Goal: Information Seeking & Learning: Learn about a topic

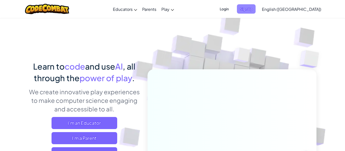
click at [256, 5] on span "Sign Up" at bounding box center [246, 8] width 19 height 9
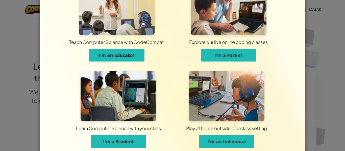
scroll to position [33, 0]
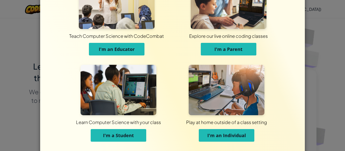
click at [142, 134] on button "I'm a Student" at bounding box center [119, 135] width 56 height 13
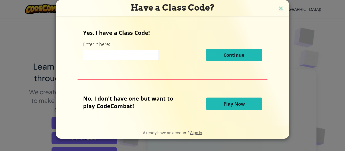
click at [138, 54] on input at bounding box center [121, 55] width 76 height 10
click at [143, 86] on div "Yes, I have a Class Code! Enter it here: Continue No, I don't have one but want…" at bounding box center [172, 70] width 223 height 99
click at [106, 55] on input at bounding box center [121, 55] width 76 height 10
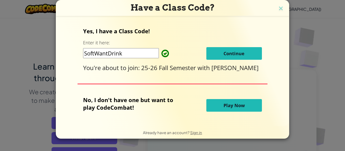
type input "SoftWantDrink"
click at [213, 53] on button "Continue" at bounding box center [234, 53] width 56 height 13
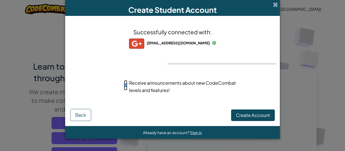
click at [126, 86] on input "Receive announcements about new CodeCombat levels and features!" at bounding box center [125, 85] width 3 height 10
checkbox input "false"
click at [235, 118] on button "Create Account" at bounding box center [253, 116] width 44 height 12
click at [235, 116] on button "Create Account" at bounding box center [253, 116] width 44 height 12
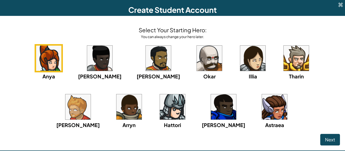
click at [197, 65] on img at bounding box center [209, 58] width 25 height 25
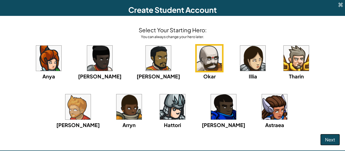
click at [330, 139] on span "Next" at bounding box center [330, 140] width 10 height 6
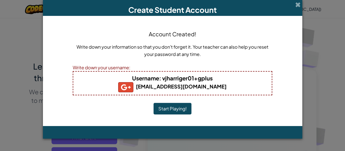
click at [176, 106] on button "Start Playing!" at bounding box center [173, 109] width 38 height 12
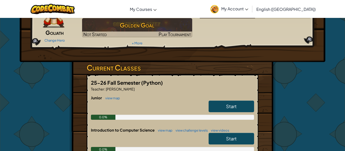
scroll to position [42, 0]
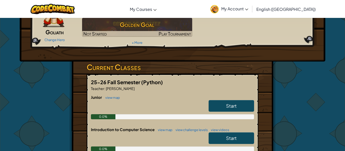
click at [239, 105] on link "Start" at bounding box center [231, 106] width 45 height 12
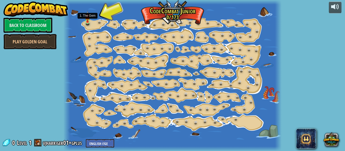
click at [88, 21] on img at bounding box center [87, 16] width 5 height 11
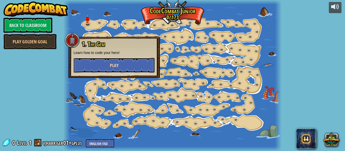
click at [101, 63] on button "Play" at bounding box center [113, 65] width 81 height 15
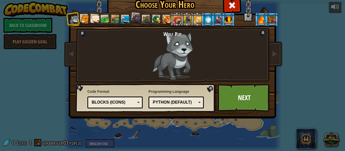
click at [96, 19] on div at bounding box center [95, 19] width 10 height 10
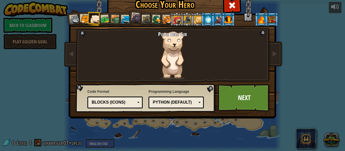
click at [156, 20] on div at bounding box center [157, 20] width 10 height 10
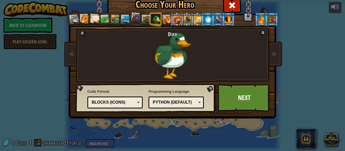
click at [167, 22] on div at bounding box center [167, 19] width 9 height 9
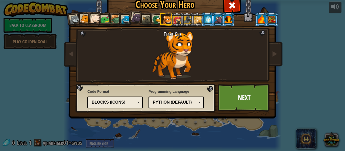
click at [208, 19] on div at bounding box center [208, 19] width 8 height 8
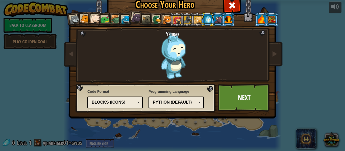
click at [218, 22] on div at bounding box center [218, 19] width 8 height 8
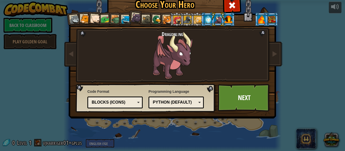
click at [229, 20] on div at bounding box center [228, 19] width 8 height 8
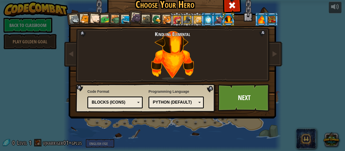
click at [217, 20] on div at bounding box center [218, 19] width 8 height 8
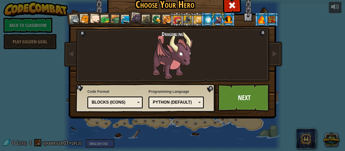
click at [175, 19] on div at bounding box center [177, 20] width 8 height 8
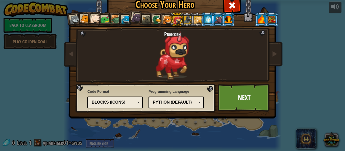
click at [167, 19] on div at bounding box center [167, 19] width 9 height 9
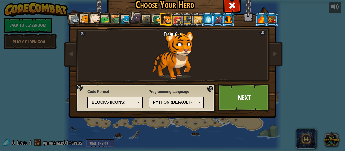
click at [234, 94] on link "Next" at bounding box center [244, 98] width 53 height 28
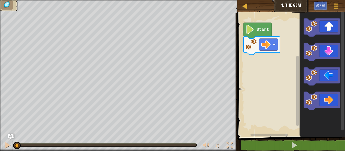
click at [249, 30] on image "Blockly Workspace" at bounding box center [249, 29] width 9 height 9
click at [250, 28] on image "Blockly Workspace" at bounding box center [249, 29] width 9 height 9
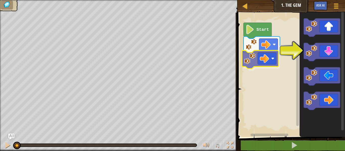
click at [257, 53] on div "Start" at bounding box center [290, 73] width 109 height 127
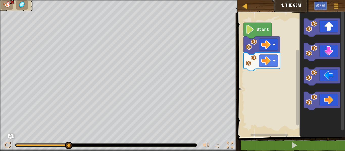
click at [271, 70] on div "Start" at bounding box center [290, 73] width 109 height 127
click at [328, 52] on icon "Blockly Workspace" at bounding box center [322, 52] width 36 height 18
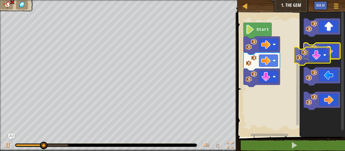
click at [318, 57] on icon "Blockly Workspace" at bounding box center [322, 52] width 36 height 18
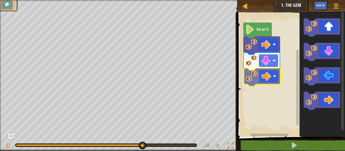
click at [253, 73] on div "Start" at bounding box center [290, 73] width 109 height 127
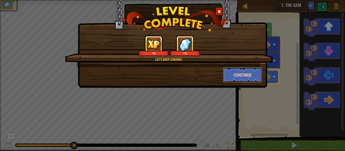
click at [246, 76] on button "Continue" at bounding box center [242, 74] width 39 height 15
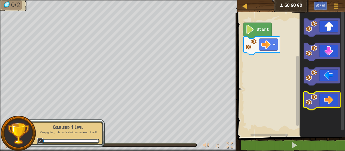
click at [313, 105] on image "Blockly Workspace" at bounding box center [311, 99] width 11 height 11
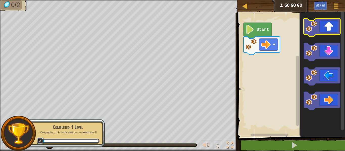
click at [314, 34] on icon "Blockly Workspace" at bounding box center [322, 27] width 36 height 18
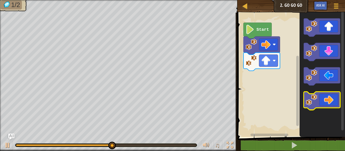
click at [325, 102] on icon "Blockly Workspace" at bounding box center [322, 101] width 36 height 18
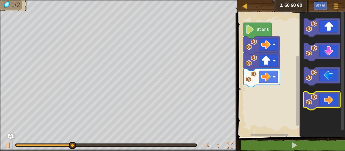
click at [323, 102] on icon "Blockly Workspace" at bounding box center [322, 101] width 36 height 18
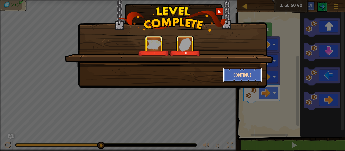
click at [229, 73] on button "Continue" at bounding box center [242, 74] width 39 height 15
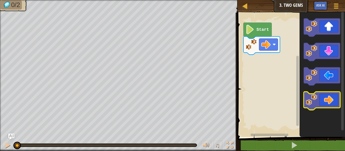
click at [325, 97] on icon "Blockly Workspace" at bounding box center [322, 101] width 36 height 18
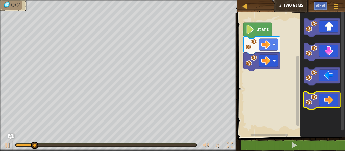
click at [325, 99] on icon "Blockly Workspace" at bounding box center [322, 101] width 36 height 18
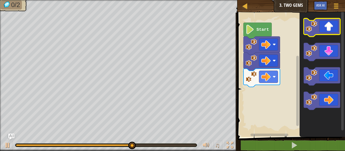
click at [312, 30] on image "Blockly Workspace" at bounding box center [311, 26] width 11 height 11
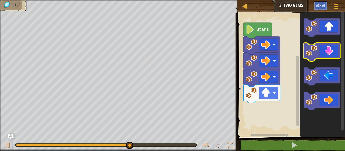
click at [321, 54] on icon "Blockly Workspace" at bounding box center [322, 52] width 36 height 18
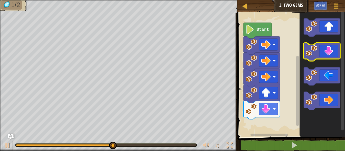
click at [321, 54] on icon "Blockly Workspace" at bounding box center [322, 52] width 36 height 18
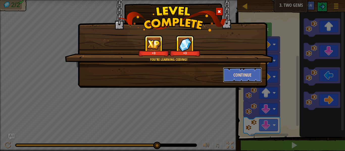
click at [242, 77] on button "Continue" at bounding box center [242, 74] width 39 height 15
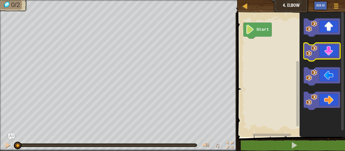
click at [319, 57] on icon "Blockly Workspace" at bounding box center [322, 52] width 36 height 18
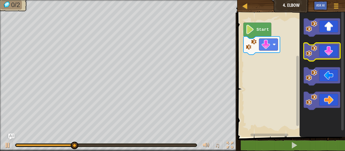
click at [319, 55] on icon "Blockly Workspace" at bounding box center [322, 52] width 36 height 18
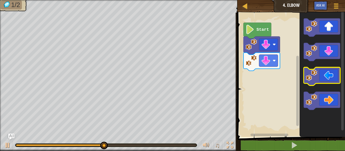
click at [316, 78] on image "Blockly Workspace" at bounding box center [311, 75] width 11 height 11
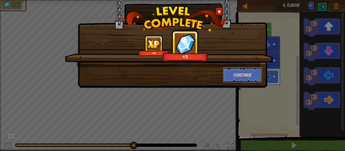
click at [232, 76] on button "Continue" at bounding box center [242, 74] width 39 height 15
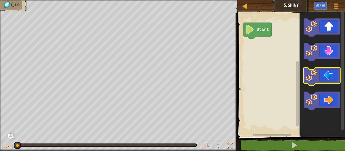
click at [329, 73] on icon "Blockly Workspace" at bounding box center [322, 76] width 36 height 18
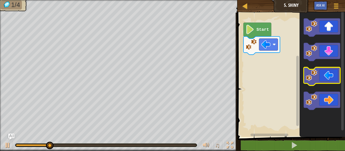
click at [326, 74] on icon "Blockly Workspace" at bounding box center [322, 76] width 36 height 18
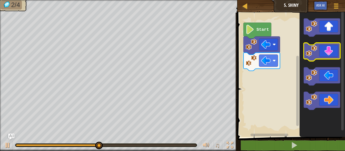
click at [323, 56] on icon "Blockly Workspace" at bounding box center [322, 52] width 36 height 18
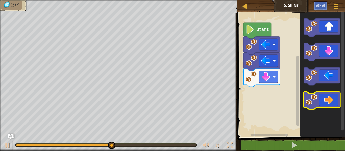
click at [321, 97] on icon "Blockly Workspace" at bounding box center [322, 101] width 36 height 18
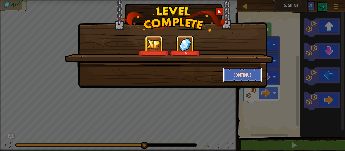
click at [247, 79] on button "Continue" at bounding box center [242, 74] width 39 height 15
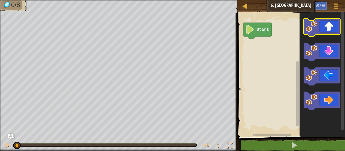
click at [325, 29] on icon "Blockly Workspace" at bounding box center [322, 27] width 36 height 18
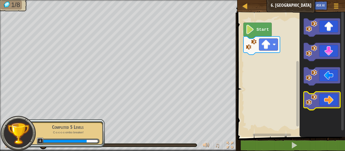
click at [327, 96] on icon "Blockly Workspace" at bounding box center [322, 101] width 36 height 18
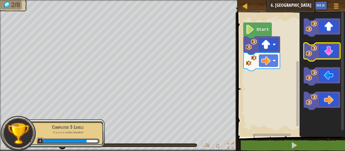
click at [333, 49] on icon "Blockly Workspace" at bounding box center [322, 52] width 36 height 18
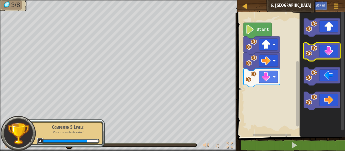
click at [329, 54] on icon "Blockly Workspace" at bounding box center [322, 52] width 36 height 18
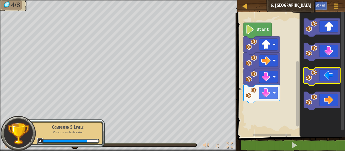
click at [330, 76] on icon "Blockly Workspace" at bounding box center [322, 76] width 36 height 18
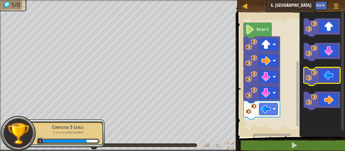
click at [328, 75] on icon "Blockly Workspace" at bounding box center [322, 76] width 36 height 18
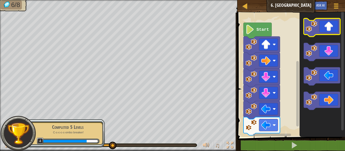
click at [318, 26] on icon "Blockly Workspace" at bounding box center [322, 27] width 36 height 18
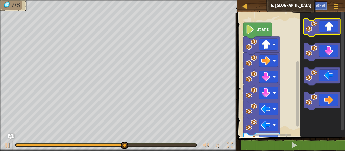
click at [318, 26] on icon "Blockly Workspace" at bounding box center [322, 27] width 36 height 18
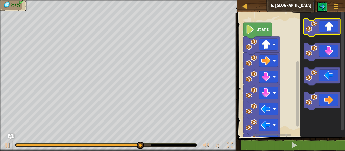
click at [320, 27] on icon "Blockly Workspace" at bounding box center [322, 27] width 36 height 18
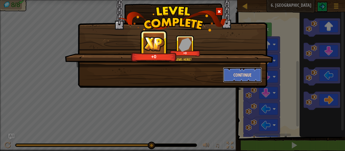
click at [241, 74] on button "Continue" at bounding box center [242, 74] width 39 height 15
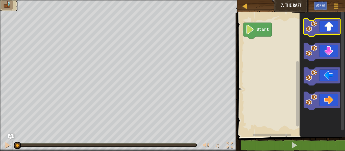
click at [320, 33] on icon "Blockly Workspace" at bounding box center [322, 27] width 36 height 18
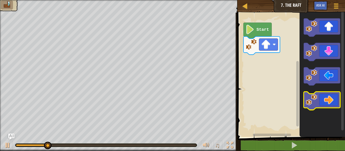
click at [310, 105] on image "Blockly Workspace" at bounding box center [311, 99] width 11 height 11
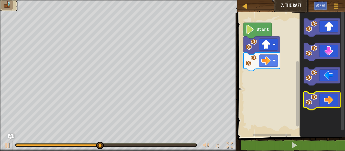
click at [310, 105] on image "Blockly Workspace" at bounding box center [311, 99] width 11 height 11
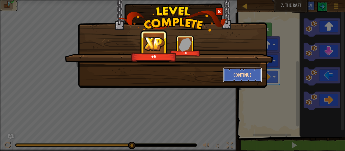
click at [235, 78] on button "Continue" at bounding box center [242, 74] width 39 height 15
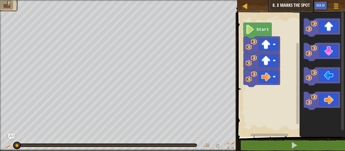
click at [246, 33] on image "Blockly Workspace" at bounding box center [249, 29] width 9 height 9
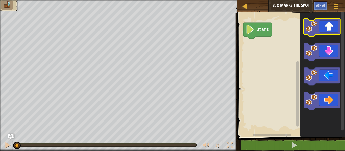
click at [314, 34] on icon "Blockly Workspace" at bounding box center [322, 27] width 36 height 18
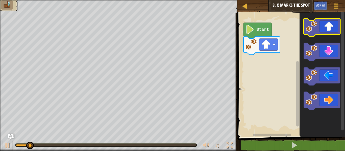
click at [313, 30] on image "Blockly Workspace" at bounding box center [311, 26] width 11 height 11
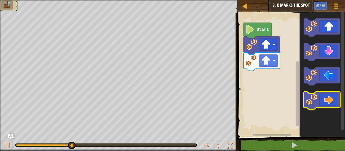
click at [315, 103] on image "Blockly Workspace" at bounding box center [311, 99] width 11 height 11
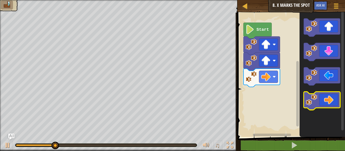
click at [314, 102] on image "Blockly Workspace" at bounding box center [311, 99] width 11 height 11
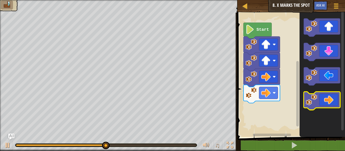
click at [323, 97] on icon "Blockly Workspace" at bounding box center [322, 101] width 36 height 18
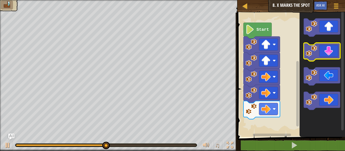
click at [318, 50] on icon "Blockly Workspace" at bounding box center [322, 52] width 36 height 18
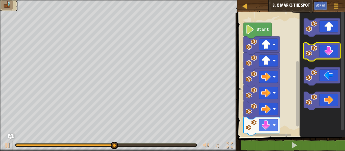
click at [316, 55] on image "Blockly Workspace" at bounding box center [311, 50] width 11 height 11
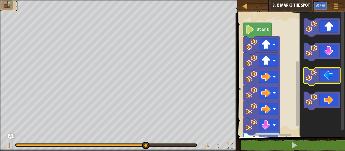
click at [327, 78] on icon "Blockly Workspace" at bounding box center [322, 76] width 36 height 18
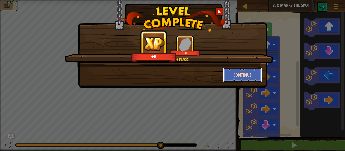
click at [250, 71] on button "Continue" at bounding box center [242, 74] width 39 height 15
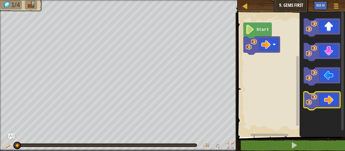
click at [334, 97] on icon "Blockly Workspace" at bounding box center [322, 101] width 36 height 18
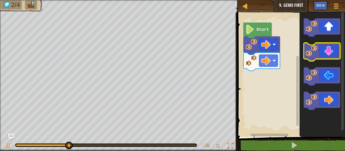
click at [320, 59] on rect "Blockly Workspace" at bounding box center [322, 52] width 36 height 18
click at [317, 55] on icon "Blockly Workspace" at bounding box center [322, 52] width 36 height 18
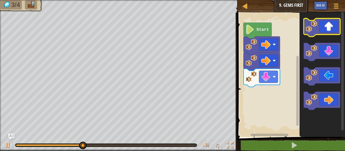
click at [313, 32] on image "Blockly Workspace" at bounding box center [311, 26] width 11 height 11
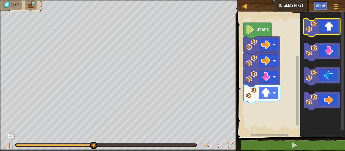
click at [314, 31] on image "Blockly Workspace" at bounding box center [311, 26] width 11 height 11
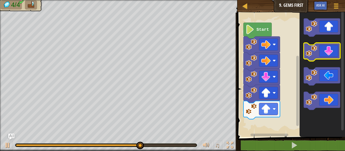
click at [322, 49] on icon "Blockly Workspace" at bounding box center [322, 52] width 36 height 18
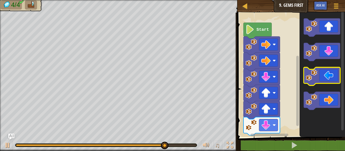
click at [330, 74] on icon "Blockly Workspace" at bounding box center [322, 76] width 36 height 18
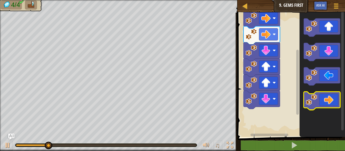
click at [324, 104] on icon "Blockly Workspace" at bounding box center [322, 101] width 36 height 18
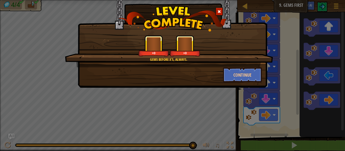
click at [225, 113] on div "Gems before X's, always. +0 +0 Continue" at bounding box center [172, 75] width 345 height 151
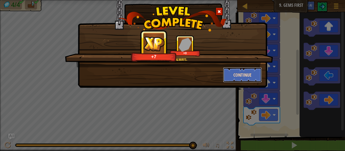
click at [245, 78] on button "Continue" at bounding box center [242, 74] width 39 height 15
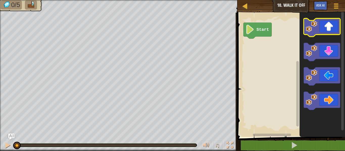
click at [312, 33] on icon "Blockly Workspace" at bounding box center [322, 27] width 36 height 18
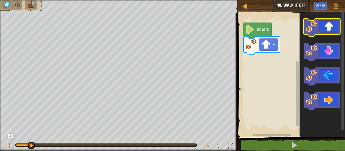
click at [312, 31] on image "Blockly Workspace" at bounding box center [311, 26] width 11 height 11
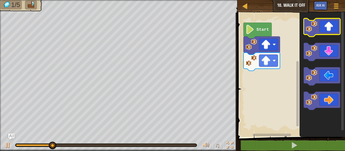
click at [312, 30] on image "Blockly Workspace" at bounding box center [311, 26] width 11 height 11
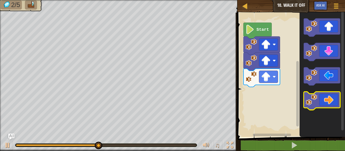
click at [320, 94] on icon "Blockly Workspace" at bounding box center [322, 101] width 36 height 18
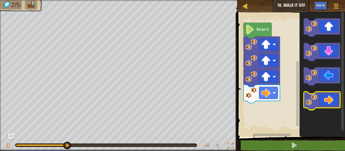
click at [321, 98] on icon "Blockly Workspace" at bounding box center [322, 101] width 36 height 18
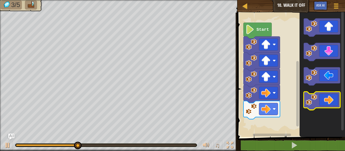
click at [321, 101] on icon "Blockly Workspace" at bounding box center [322, 101] width 36 height 18
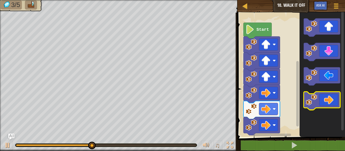
click at [321, 104] on icon "Blockly Workspace" at bounding box center [322, 101] width 36 height 18
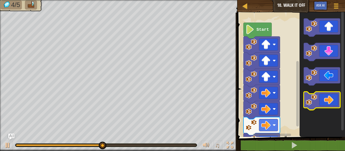
click at [321, 104] on icon "Blockly Workspace" at bounding box center [322, 101] width 36 height 18
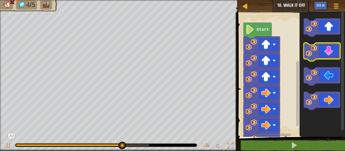
click at [313, 58] on icon "Blockly Workspace" at bounding box center [322, 52] width 36 height 18
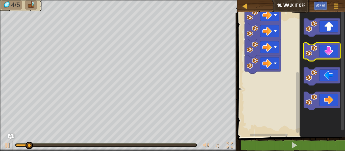
click at [324, 54] on icon "Blockly Workspace" at bounding box center [322, 52] width 36 height 18
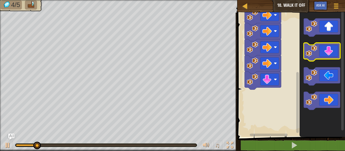
click at [324, 54] on icon "Blockly Workspace" at bounding box center [322, 52] width 36 height 18
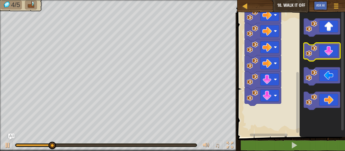
click at [321, 53] on icon "Blockly Workspace" at bounding box center [322, 52] width 36 height 18
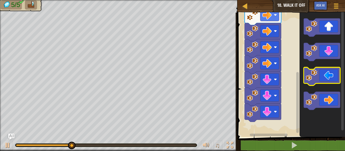
click at [316, 75] on image "Blockly Workspace" at bounding box center [311, 75] width 11 height 11
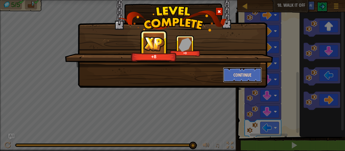
click at [247, 74] on button "Continue" at bounding box center [242, 74] width 39 height 15
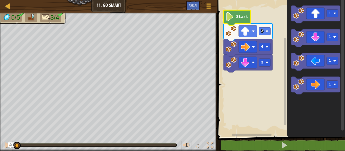
click at [243, 17] on text "Start" at bounding box center [242, 17] width 12 height 5
click at [229, 16] on image "Blockly Workspace" at bounding box center [229, 16] width 9 height 9
click at [228, 17] on image "Blockly Workspace" at bounding box center [229, 16] width 9 height 9
click at [224, 17] on icon "Blockly Workspace" at bounding box center [236, 17] width 27 height 15
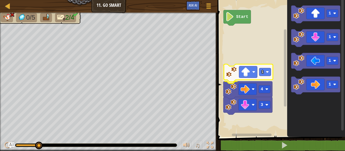
click at [232, 77] on div "Start 1 3 4 1 1 1 1 1" at bounding box center [280, 67] width 129 height 140
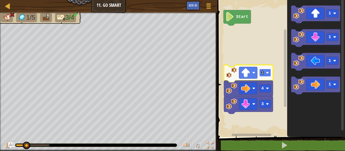
click at [259, 73] on rect "Blockly Workspace" at bounding box center [265, 73] width 12 height 8
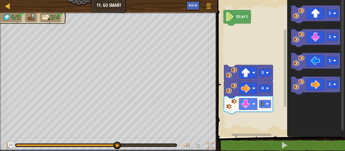
click at [307, 113] on icon "1 1 1 1" at bounding box center [316, 67] width 58 height 140
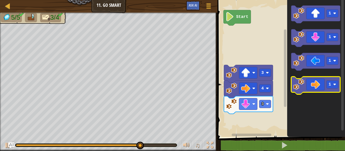
click at [291, 94] on icon "1 1 1 1" at bounding box center [316, 67] width 58 height 140
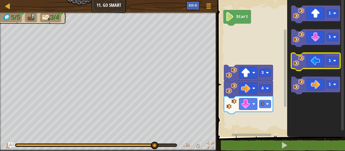
click at [310, 63] on icon "Blockly Workspace" at bounding box center [315, 62] width 49 height 18
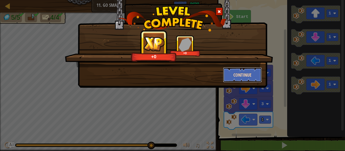
click at [231, 75] on button "Continue" at bounding box center [242, 74] width 39 height 15
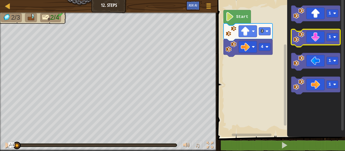
click at [313, 39] on icon "Blockly Workspace" at bounding box center [315, 38] width 49 height 18
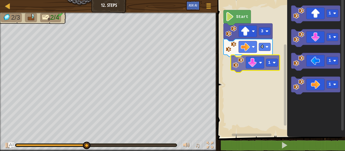
click at [246, 65] on div "Start 3 4 1 1 1 1 1" at bounding box center [280, 67] width 129 height 140
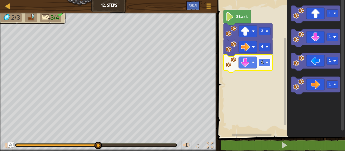
click at [267, 64] on image "Blockly Workspace" at bounding box center [266, 62] width 3 height 3
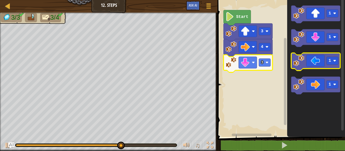
click at [302, 66] on icon "Blockly Workspace" at bounding box center [315, 62] width 49 height 18
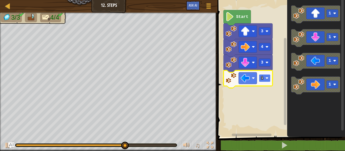
click at [265, 80] on rect "Blockly Workspace" at bounding box center [265, 78] width 12 height 8
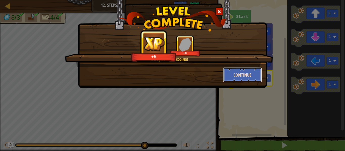
click at [257, 75] on button "Continue" at bounding box center [242, 74] width 39 height 15
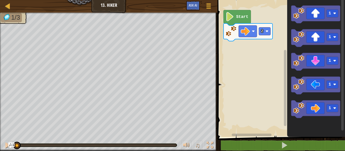
click at [272, 54] on div "2 Start 1 1 1 1 1" at bounding box center [280, 67] width 129 height 140
click at [323, 33] on icon "Blockly Workspace" at bounding box center [315, 38] width 49 height 18
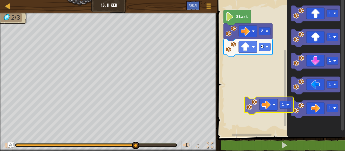
click at [262, 105] on div "Start 2 3 1 1 1 1 1 1" at bounding box center [280, 67] width 129 height 140
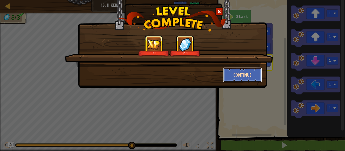
click at [243, 68] on button "Continue" at bounding box center [242, 74] width 39 height 15
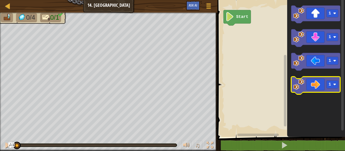
click at [318, 85] on icon "Blockly Workspace" at bounding box center [315, 86] width 49 height 18
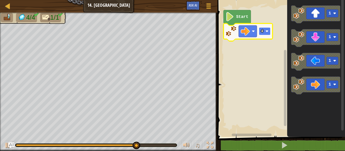
click at [267, 31] on image "Blockly Workspace" at bounding box center [266, 31] width 3 height 3
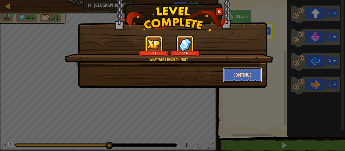
click at [257, 78] on button "Continue" at bounding box center [242, 74] width 39 height 15
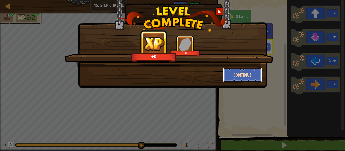
click at [241, 72] on button "Continue" at bounding box center [242, 74] width 39 height 15
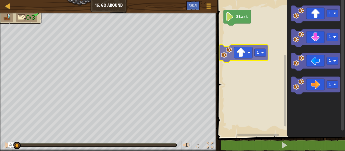
click at [225, 51] on div "Start 1 1 1 1 1" at bounding box center [280, 67] width 129 height 140
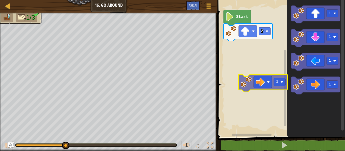
click at [244, 77] on div "Start 2 1 1 1 1 1" at bounding box center [280, 67] width 129 height 140
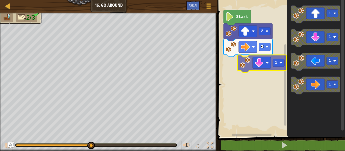
click at [265, 64] on div "Start 2 3 1 1 1 1 1" at bounding box center [280, 67] width 129 height 140
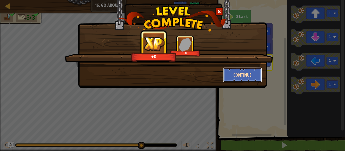
click at [243, 78] on button "Continue" at bounding box center [242, 74] width 39 height 15
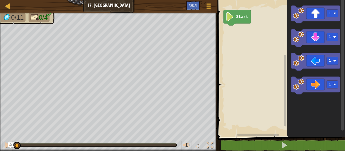
click at [238, 42] on div "Start 1 1 1 1" at bounding box center [280, 67] width 129 height 140
click at [307, 19] on icon "Blockly Workspace" at bounding box center [315, 15] width 49 height 18
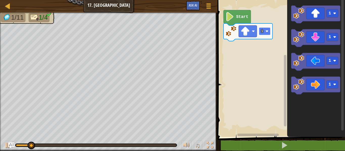
click at [269, 31] on rect "Blockly Workspace" at bounding box center [265, 32] width 12 height 8
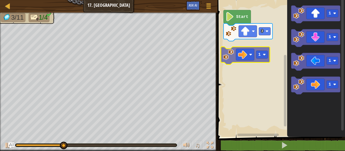
click at [246, 52] on div "Start 3 1 1 1 1 1" at bounding box center [280, 67] width 129 height 140
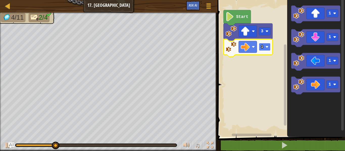
click at [265, 47] on rect "Blockly Workspace" at bounding box center [265, 47] width 12 height 8
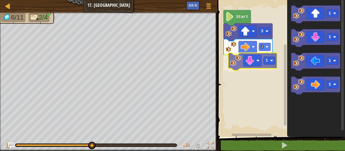
click at [247, 61] on div "Start 3 3 1 1 1 1 1 1" at bounding box center [280, 67] width 129 height 140
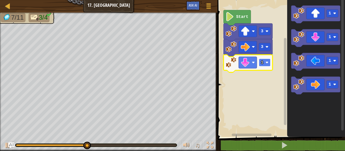
click at [266, 61] on image "Blockly Workspace" at bounding box center [266, 62] width 3 height 3
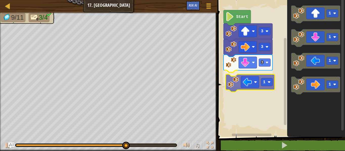
click at [246, 86] on div "Start 3 3 3 1 1 1 1 1 1" at bounding box center [280, 67] width 129 height 140
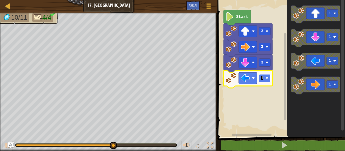
click at [263, 78] on text "1" at bounding box center [262, 78] width 3 height 5
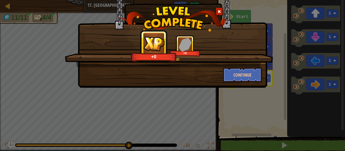
click at [257, 97] on div "So much loot! +0 +0 Continue" at bounding box center [172, 75] width 345 height 151
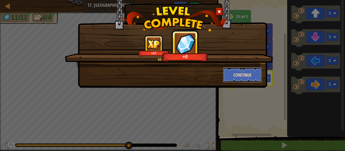
click at [244, 71] on button "Continue" at bounding box center [242, 74] width 39 height 15
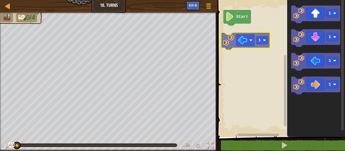
click at [229, 44] on div "Start 1 1 1 1 1" at bounding box center [280, 67] width 129 height 140
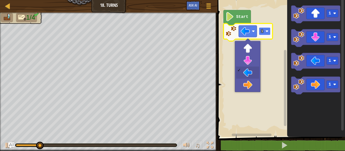
click at [262, 35] on rect "Blockly Workspace" at bounding box center [265, 32] width 12 height 8
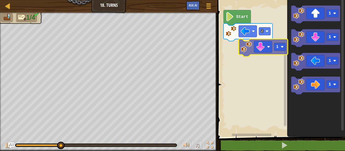
click at [269, 48] on div "Start 2 1 1 1 1 1" at bounding box center [280, 67] width 129 height 140
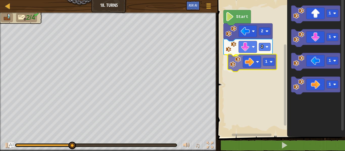
click at [241, 62] on div "Start 2 2 1 1 1 1 1 1" at bounding box center [280, 67] width 129 height 140
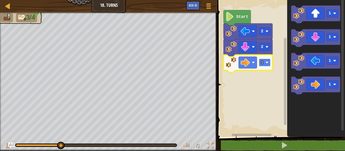
click at [263, 64] on rect "Blockly Workspace" at bounding box center [265, 63] width 12 height 8
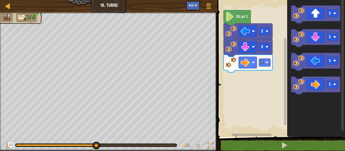
click at [255, 89] on div "Start 2 2 4 1 1 1 1" at bounding box center [280, 67] width 129 height 140
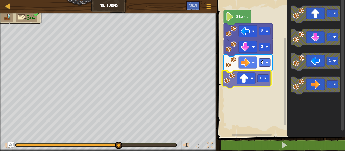
click at [236, 83] on div "Start 2 2 4 1 1 1 1 1 1" at bounding box center [280, 67] width 129 height 140
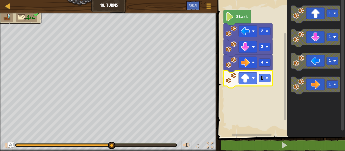
click at [266, 84] on icon "Blockly Workspace" at bounding box center [247, 79] width 49 height 18
click at [264, 80] on rect "Blockly Workspace" at bounding box center [265, 78] width 12 height 8
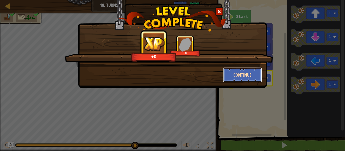
click at [250, 75] on button "Continue" at bounding box center [242, 74] width 39 height 15
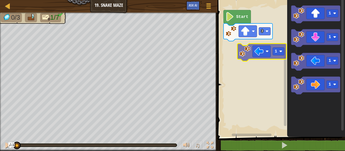
click at [250, 51] on div "3 Start 1 1 1 1 1" at bounding box center [280, 67] width 129 height 140
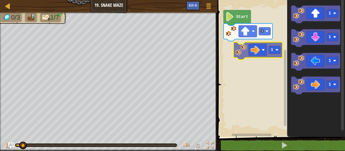
click at [246, 58] on div "Start 3 1 1 1 1 1" at bounding box center [280, 67] width 129 height 140
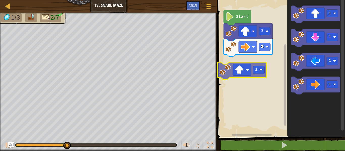
click at [234, 68] on div "Start 3 2 1 1 1 1 1" at bounding box center [280, 67] width 129 height 140
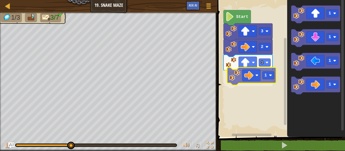
click at [245, 75] on div "Start 3 2 1 1 1 1 1 1 1" at bounding box center [280, 67] width 129 height 140
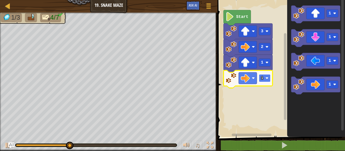
click at [263, 79] on text "1" at bounding box center [262, 78] width 3 height 5
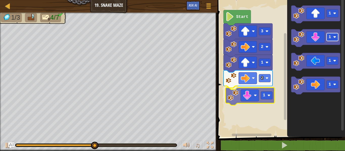
click at [264, 93] on div "Start 3 2 1 2 1 1 1 1 1 1" at bounding box center [280, 67] width 129 height 140
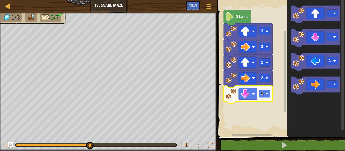
click at [265, 93] on rect "Blockly Workspace" at bounding box center [265, 94] width 12 height 8
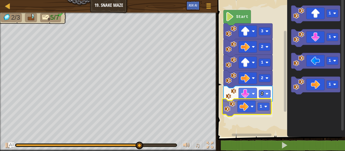
click at [245, 112] on div "Start 3 2 1 2 2 1 1 1 1 1 1" at bounding box center [280, 67] width 129 height 140
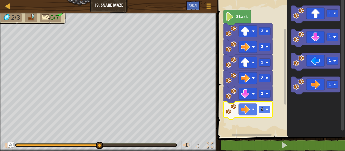
click at [264, 112] on rect "Blockly Workspace" at bounding box center [265, 110] width 12 height 8
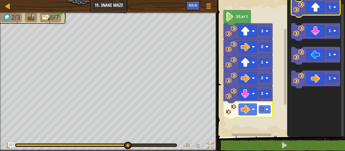
click at [309, 10] on icon "Blockly Workspace" at bounding box center [315, 8] width 49 height 18
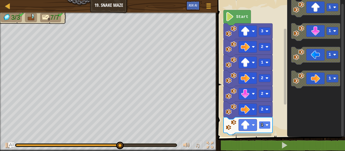
click at [264, 124] on rect "Blockly Workspace" at bounding box center [265, 125] width 12 height 8
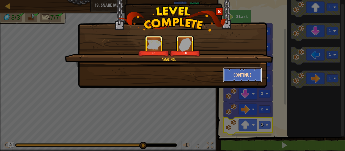
click at [242, 75] on button "Continue" at bounding box center [242, 74] width 39 height 15
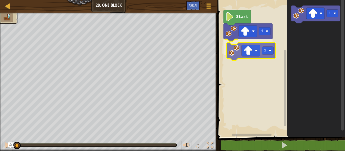
click at [237, 54] on div "1 1 Start 1 1" at bounding box center [280, 67] width 129 height 140
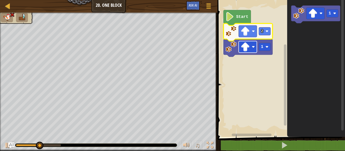
click at [247, 48] on image "Blockly Workspace" at bounding box center [245, 46] width 9 height 9
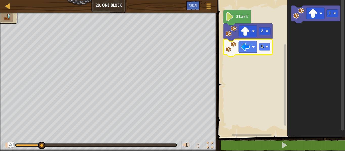
click at [264, 48] on rect "Blockly Workspace" at bounding box center [265, 47] width 12 height 8
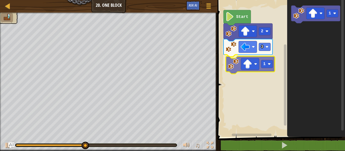
click at [234, 69] on div "Start 2 3 1 1 1" at bounding box center [280, 67] width 129 height 140
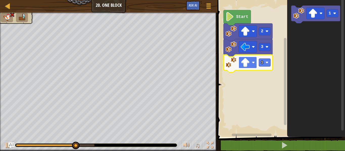
click at [249, 63] on image "Blockly Workspace" at bounding box center [245, 62] width 9 height 9
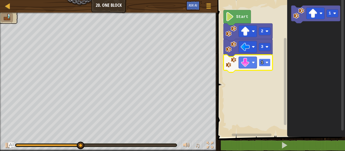
click at [263, 63] on text "1" at bounding box center [262, 62] width 3 height 5
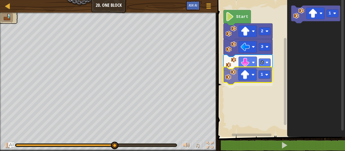
click at [236, 80] on div "Start 2 3 2 1 1 1" at bounding box center [280, 67] width 129 height 140
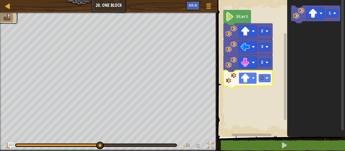
click at [253, 77] on image "Blockly Workspace" at bounding box center [253, 78] width 3 height 3
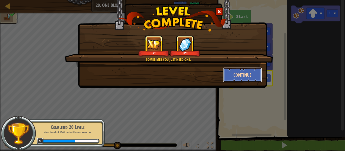
click at [241, 75] on button "Continue" at bounding box center [242, 74] width 39 height 15
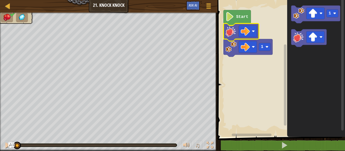
click at [229, 18] on image "Blockly Workspace" at bounding box center [229, 16] width 9 height 9
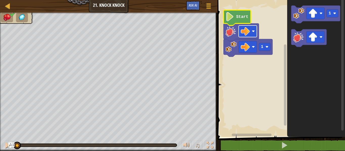
click at [254, 33] on image "Blockly Workspace" at bounding box center [253, 31] width 3 height 3
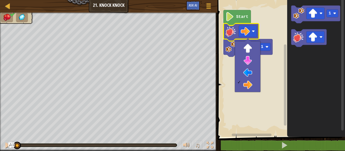
click at [302, 66] on icon "Blockly Workspace" at bounding box center [316, 67] width 58 height 140
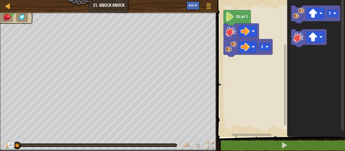
click at [239, 21] on icon "Blockly Workspace" at bounding box center [236, 17] width 27 height 15
click at [257, 66] on rect "Blockly Workspace" at bounding box center [280, 67] width 129 height 140
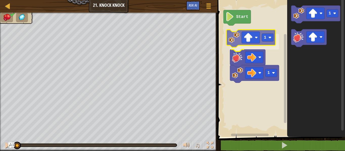
click at [231, 38] on div "Start 1 1 1 1" at bounding box center [280, 67] width 129 height 140
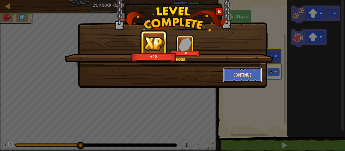
click at [248, 78] on button "Continue" at bounding box center [242, 74] width 39 height 15
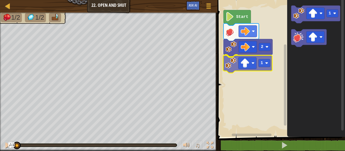
click at [234, 65] on div "2 1 Start 1 1" at bounding box center [280, 67] width 129 height 140
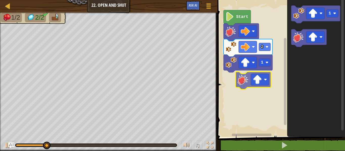
click at [248, 82] on div "2 1 Start 1" at bounding box center [280, 67] width 129 height 140
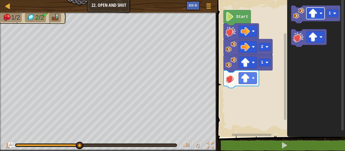
click at [260, 72] on div "1 2 Start 1" at bounding box center [280, 67] width 129 height 140
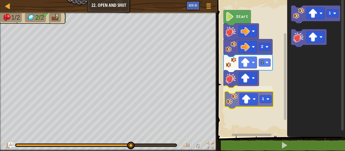
click at [235, 97] on div "1 1 2 Start 1 1" at bounding box center [280, 67] width 129 height 140
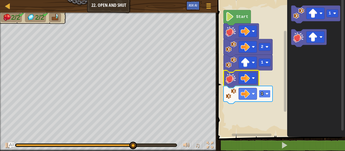
click at [264, 93] on rect "Blockly Workspace" at bounding box center [265, 94] width 12 height 8
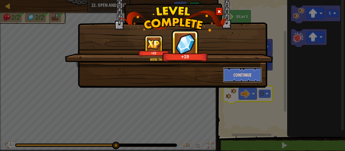
click at [243, 77] on button "Continue" at bounding box center [242, 74] width 39 height 15
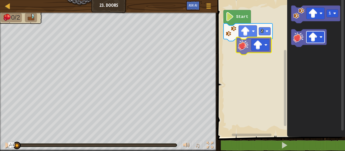
click at [251, 48] on div "2 Start 1" at bounding box center [280, 67] width 129 height 140
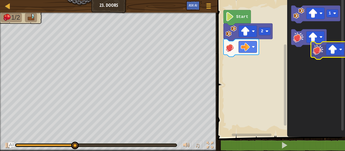
click at [320, 53] on icon "1" at bounding box center [316, 67] width 58 height 140
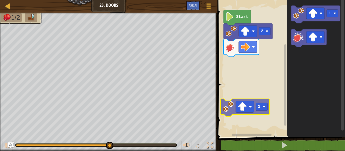
click at [227, 109] on div "Start 2 1 1" at bounding box center [280, 67] width 129 height 140
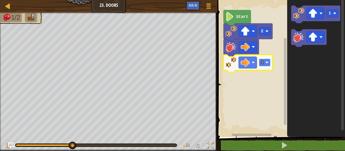
click at [264, 63] on rect "Blockly Workspace" at bounding box center [265, 63] width 12 height 8
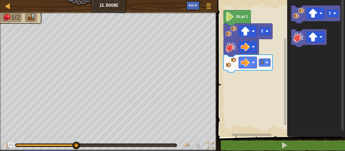
click at [244, 76] on div "Start 2 2 1" at bounding box center [280, 67] width 129 height 140
click at [255, 66] on div "Start 2 2 1" at bounding box center [280, 67] width 129 height 140
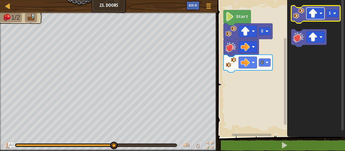
click at [309, 17] on image "Blockly Workspace" at bounding box center [312, 13] width 9 height 9
click at [296, 14] on image "Blockly Workspace" at bounding box center [298, 13] width 11 height 11
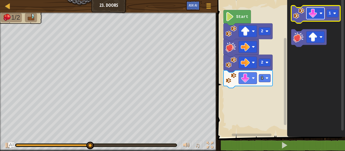
click at [312, 17] on image "Blockly Workspace" at bounding box center [312, 13] width 9 height 9
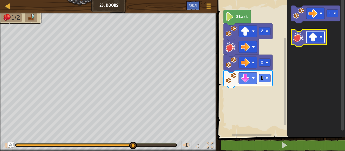
click at [312, 35] on image "Blockly Workspace" at bounding box center [312, 37] width 9 height 9
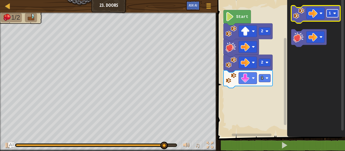
click at [334, 15] on rect "Blockly Workspace" at bounding box center [332, 14] width 12 height 8
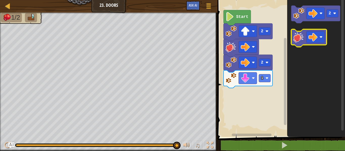
click at [301, 34] on image "Blockly Workspace" at bounding box center [298, 37] width 11 height 11
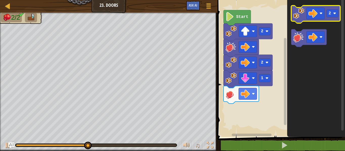
click at [297, 15] on image "Blockly Workspace" at bounding box center [298, 13] width 11 height 11
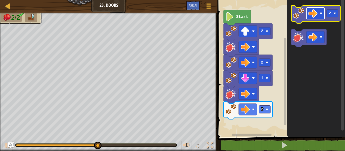
click at [315, 16] on image "Blockly Workspace" at bounding box center [312, 13] width 9 height 9
click at [336, 16] on rect "Blockly Workspace" at bounding box center [332, 14] width 12 height 8
click at [300, 9] on image "Blockly Workspace" at bounding box center [298, 13] width 11 height 11
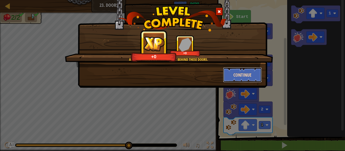
click at [233, 70] on button "Continue" at bounding box center [242, 74] width 39 height 15
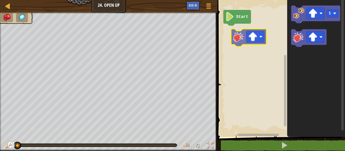
click at [238, 36] on div "Start 1" at bounding box center [280, 67] width 129 height 140
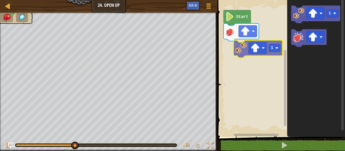
click at [236, 53] on div "Start 1 1" at bounding box center [280, 67] width 129 height 140
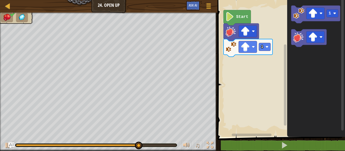
click at [232, 18] on image "Blockly Workspace" at bounding box center [229, 16] width 9 height 9
click at [275, 139] on span at bounding box center [282, 62] width 132 height 158
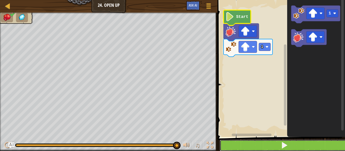
click at [280, 145] on button at bounding box center [284, 146] width 129 height 12
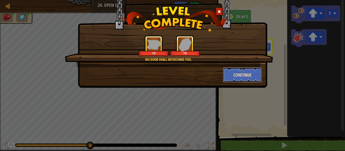
click at [236, 82] on button "Continue" at bounding box center [242, 74] width 39 height 15
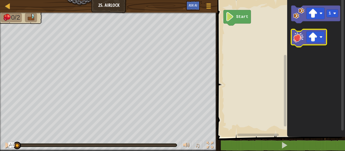
click at [300, 38] on image "Blockly Workspace" at bounding box center [298, 37] width 11 height 11
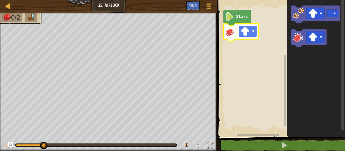
click at [245, 31] on image "Blockly Workspace" at bounding box center [245, 31] width 9 height 9
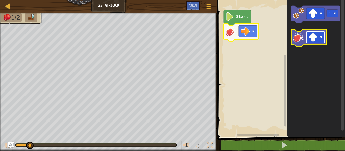
click at [315, 40] on image "Blockly Workspace" at bounding box center [312, 37] width 9 height 9
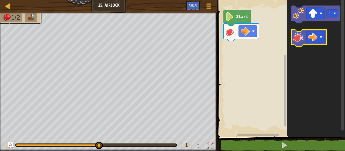
click at [301, 39] on image "Blockly Workspace" at bounding box center [298, 37] width 11 height 11
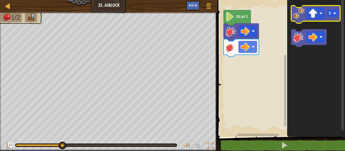
click at [304, 19] on icon "Blockly Workspace" at bounding box center [315, 15] width 49 height 18
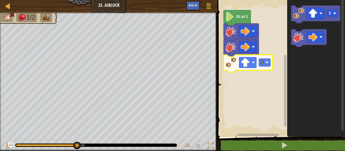
click at [250, 64] on rect "Blockly Workspace" at bounding box center [248, 63] width 18 height 12
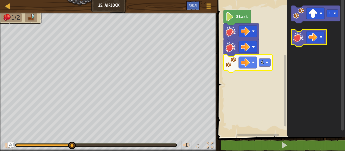
click at [296, 38] on image "Blockly Workspace" at bounding box center [298, 37] width 11 height 11
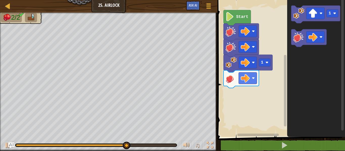
click at [235, 111] on div "Start 1 1" at bounding box center [280, 67] width 129 height 140
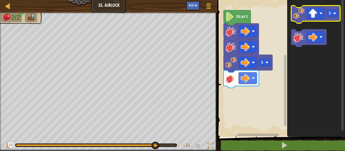
click at [298, 21] on icon "Blockly Workspace" at bounding box center [315, 15] width 49 height 18
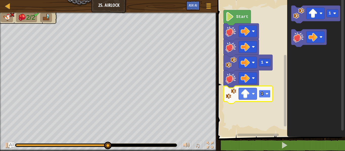
click at [264, 95] on rect "Blockly Workspace" at bounding box center [265, 94] width 12 height 8
click at [247, 102] on icon "Blockly Workspace" at bounding box center [247, 95] width 49 height 18
click at [248, 96] on image "Blockly Workspace" at bounding box center [245, 93] width 9 height 9
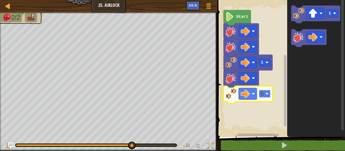
click at [264, 91] on rect "Blockly Workspace" at bounding box center [265, 94] width 12 height 8
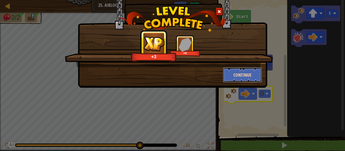
click at [248, 71] on button "Continue" at bounding box center [242, 74] width 39 height 15
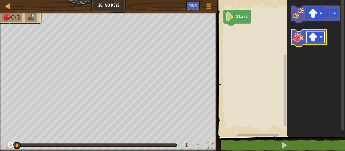
click at [315, 37] on image "Blockly Workspace" at bounding box center [312, 37] width 9 height 9
click at [316, 35] on image "Blockly Workspace" at bounding box center [312, 37] width 9 height 9
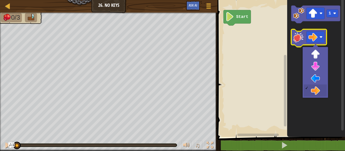
click at [299, 40] on image "Blockly Workspace" at bounding box center [298, 37] width 11 height 11
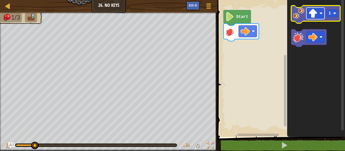
click at [315, 16] on image "Blockly Workspace" at bounding box center [312, 13] width 9 height 9
click at [334, 16] on rect "Blockly Workspace" at bounding box center [332, 14] width 12 height 8
click at [299, 23] on icon "Blockly Workspace" at bounding box center [315, 15] width 49 height 18
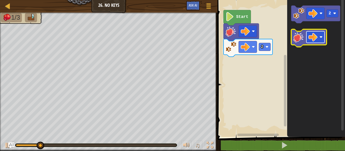
click at [317, 37] on image "Blockly Workspace" at bounding box center [312, 37] width 9 height 9
click at [301, 37] on image "Blockly Workspace" at bounding box center [298, 37] width 11 height 11
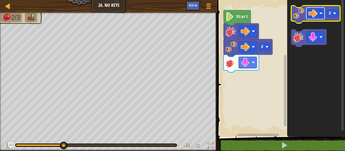
click at [312, 14] on image "Blockly Workspace" at bounding box center [312, 13] width 9 height 9
click at [297, 14] on image "Blockly Workspace" at bounding box center [298, 13] width 11 height 11
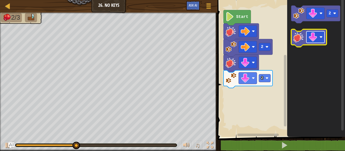
click at [312, 38] on image "Blockly Workspace" at bounding box center [312, 37] width 9 height 9
click at [296, 41] on image "Blockly Workspace" at bounding box center [298, 37] width 11 height 11
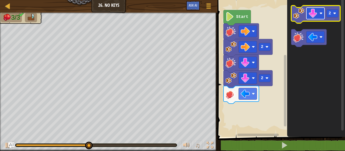
click at [313, 17] on image "Blockly Workspace" at bounding box center [312, 13] width 9 height 9
click at [328, 7] on icon "Blockly Workspace" at bounding box center [315, 15] width 49 height 18
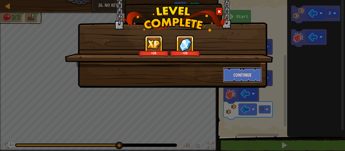
click at [243, 73] on button "Continue" at bounding box center [242, 74] width 39 height 15
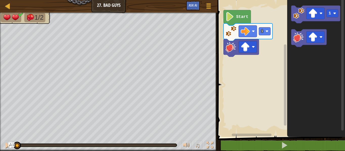
click at [230, 17] on image "Blockly Workspace" at bounding box center [229, 16] width 9 height 9
click at [225, 23] on icon "Blockly Workspace" at bounding box center [247, 32] width 49 height 18
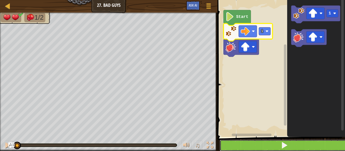
click at [251, 140] on button at bounding box center [284, 146] width 129 height 12
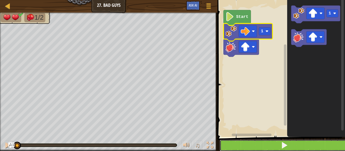
click at [255, 143] on button at bounding box center [284, 146] width 129 height 12
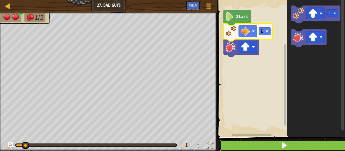
click at [255, 143] on button at bounding box center [284, 146] width 129 height 12
click at [256, 145] on button at bounding box center [284, 146] width 129 height 12
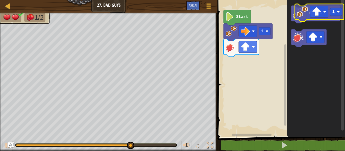
click at [298, 14] on image "Blockly Workspace" at bounding box center [298, 13] width 11 height 11
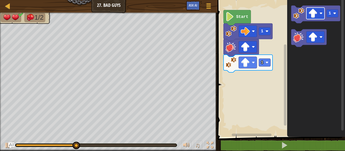
click at [316, 14] on image "Blockly Workspace" at bounding box center [312, 13] width 9 height 9
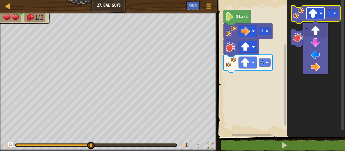
click at [316, 14] on image "Blockly Workspace" at bounding box center [312, 13] width 9 height 9
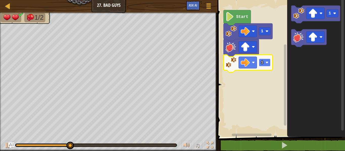
click at [264, 66] on rect "Blockly Workspace" at bounding box center [265, 63] width 12 height 8
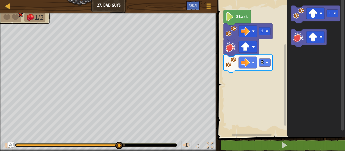
click at [238, 75] on div "Start 1 2 1" at bounding box center [280, 67] width 129 height 140
click at [297, 39] on image "Blockly Workspace" at bounding box center [298, 37] width 11 height 11
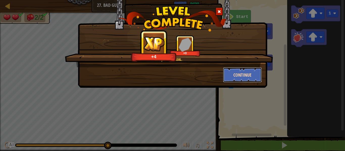
click at [240, 75] on button "Continue" at bounding box center [242, 74] width 39 height 15
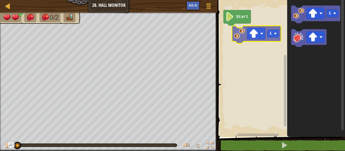
click at [235, 38] on div "Start 1 1" at bounding box center [280, 67] width 129 height 140
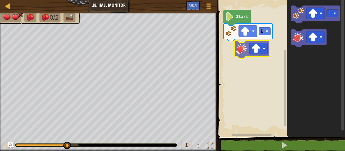
click at [222, 51] on div "Start 1 1" at bounding box center [280, 67] width 129 height 140
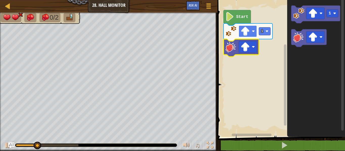
click at [250, 32] on rect "Blockly Workspace" at bounding box center [248, 32] width 18 height 12
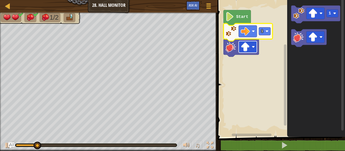
click at [246, 48] on image "Blockly Workspace" at bounding box center [245, 46] width 9 height 9
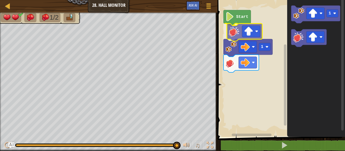
click at [234, 33] on div "Start 1 1" at bounding box center [280, 67] width 129 height 140
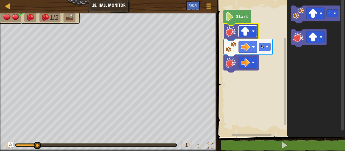
click at [244, 33] on image "Blockly Workspace" at bounding box center [245, 31] width 9 height 9
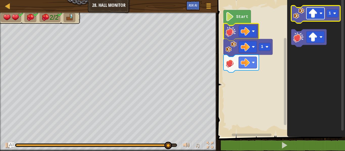
click at [317, 15] on image "Blockly Workspace" at bounding box center [312, 13] width 9 height 9
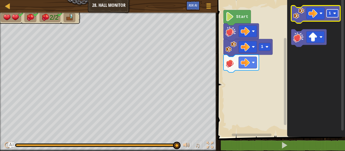
click at [330, 15] on text "1" at bounding box center [330, 13] width 3 height 5
click at [318, 18] on rect "Blockly Workspace" at bounding box center [315, 14] width 18 height 12
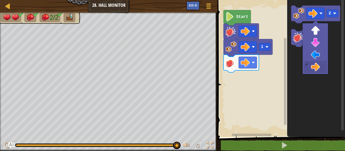
click at [284, 14] on g "Blockly Workspace" at bounding box center [285, 66] width 4 height 136
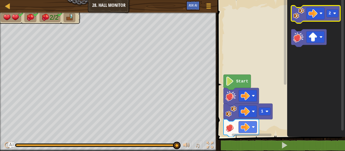
click at [296, 17] on image "Blockly Workspace" at bounding box center [298, 13] width 11 height 11
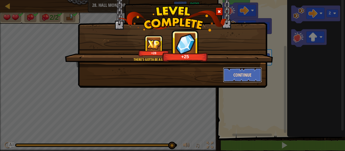
click at [245, 73] on button "Continue" at bounding box center [242, 74] width 39 height 15
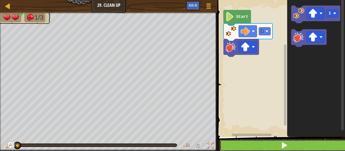
click at [275, 147] on button at bounding box center [284, 146] width 129 height 12
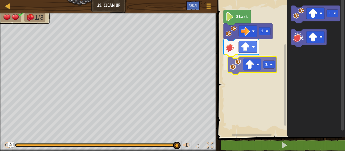
click at [233, 67] on div "1 1 Start 1 1" at bounding box center [280, 67] width 129 height 140
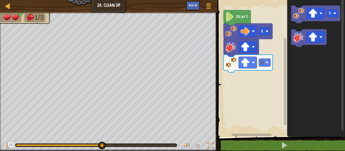
click at [288, 45] on icon "Blockly Workspace" at bounding box center [316, 67] width 58 height 140
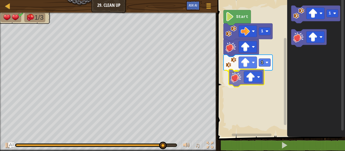
click at [232, 81] on div "1 1 Start 1" at bounding box center [280, 67] width 129 height 140
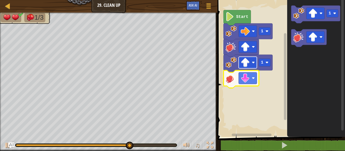
click at [251, 60] on rect "Blockly Workspace" at bounding box center [248, 63] width 18 height 12
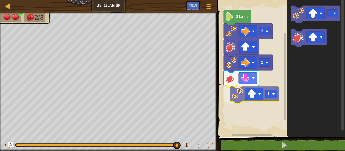
click at [239, 101] on div "Start 1 1 1 1 1" at bounding box center [280, 67] width 129 height 140
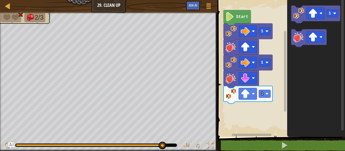
click at [252, 91] on div "Start 1 1 1 1" at bounding box center [280, 67] width 129 height 140
click at [255, 111] on div "Start 1 1 1 1" at bounding box center [280, 67] width 129 height 140
click at [303, 40] on image "Blockly Workspace" at bounding box center [298, 37] width 11 height 11
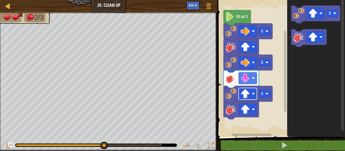
click at [249, 94] on image "Blockly Workspace" at bounding box center [245, 93] width 9 height 9
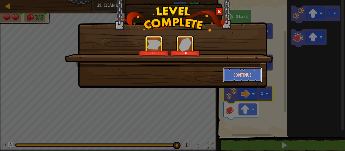
click at [250, 78] on button "Continue" at bounding box center [242, 74] width 39 height 15
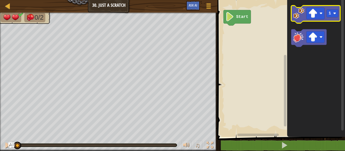
click at [300, 13] on image "Blockly Workspace" at bounding box center [298, 13] width 11 height 11
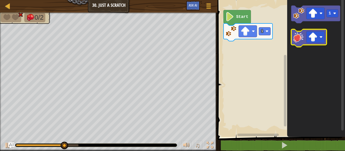
click at [292, 39] on icon "Blockly Workspace" at bounding box center [308, 38] width 35 height 18
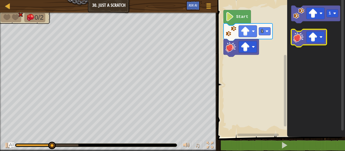
click at [298, 39] on image "Blockly Workspace" at bounding box center [298, 37] width 11 height 11
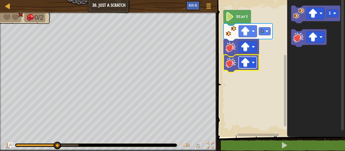
click at [240, 63] on rect "Blockly Workspace" at bounding box center [248, 63] width 18 height 12
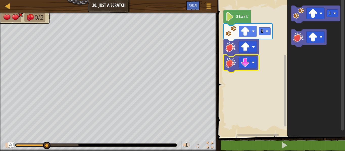
click at [247, 32] on image "Blockly Workspace" at bounding box center [245, 31] width 9 height 9
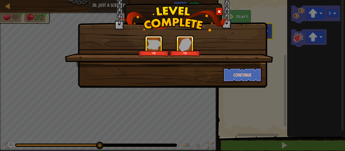
click at [255, 83] on div "+0 +0 Continue" at bounding box center [172, 37] width 189 height 100
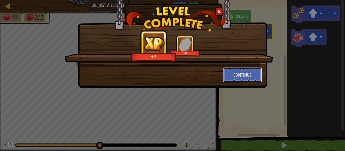
click at [242, 76] on button "Continue" at bounding box center [242, 74] width 39 height 15
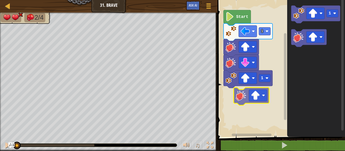
click at [238, 96] on div "1 1 Start 1" at bounding box center [280, 67] width 129 height 140
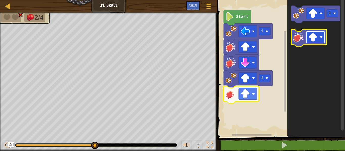
click at [311, 40] on image "Blockly Workspace" at bounding box center [312, 37] width 9 height 9
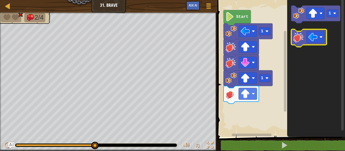
click at [297, 42] on image "Blockly Workspace" at bounding box center [298, 37] width 11 height 11
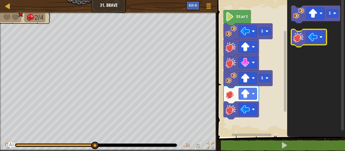
click at [296, 40] on image "Blockly Workspace" at bounding box center [298, 37] width 11 height 11
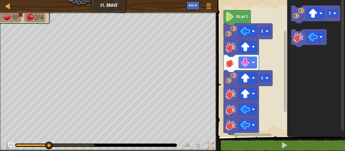
click at [323, 84] on icon "Blockly Workspace" at bounding box center [316, 67] width 58 height 140
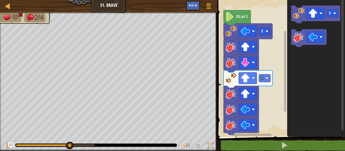
click at [324, 82] on icon "Blockly Workspace" at bounding box center [316, 67] width 58 height 140
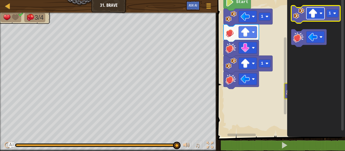
click at [318, 14] on rect "Blockly Workspace" at bounding box center [315, 14] width 18 height 12
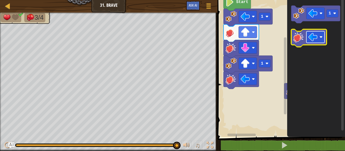
click at [312, 37] on image "Blockly Workspace" at bounding box center [312, 37] width 9 height 9
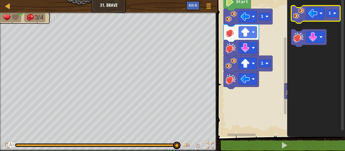
click at [297, 15] on image "Blockly Workspace" at bounding box center [298, 13] width 11 height 11
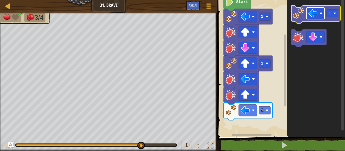
click at [316, 13] on image "Blockly Workspace" at bounding box center [312, 13] width 9 height 9
click at [299, 21] on icon "Blockly Workspace" at bounding box center [315, 15] width 49 height 18
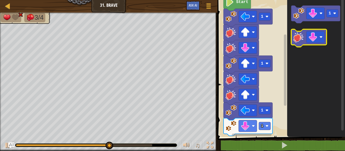
click at [300, 34] on image "Blockly Workspace" at bounding box center [298, 37] width 11 height 11
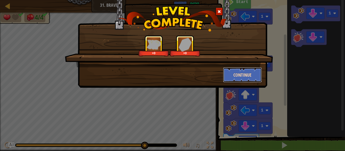
click at [250, 74] on button "Continue" at bounding box center [242, 74] width 39 height 15
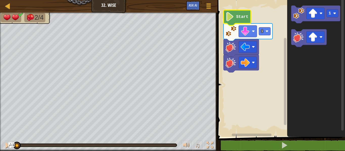
click at [244, 17] on text "Start" at bounding box center [242, 17] width 12 height 5
click at [226, 19] on image "Blockly Workspace" at bounding box center [229, 16] width 9 height 9
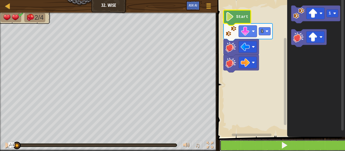
click at [251, 144] on button at bounding box center [284, 146] width 129 height 12
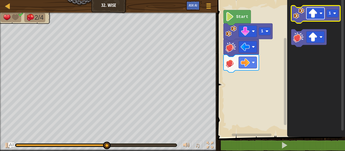
click at [314, 13] on image "Blockly Workspace" at bounding box center [312, 13] width 9 height 9
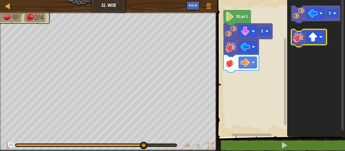
click at [303, 37] on image "Blockly Workspace" at bounding box center [298, 37] width 11 height 11
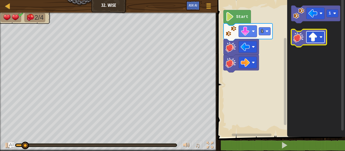
click at [315, 38] on image "Blockly Workspace" at bounding box center [312, 37] width 9 height 9
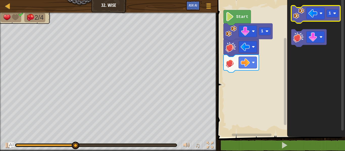
click at [299, 14] on image "Blockly Workspace" at bounding box center [298, 13] width 11 height 11
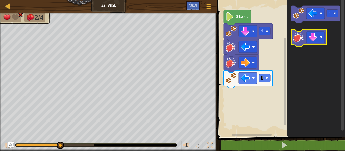
click at [301, 36] on image "Blockly Workspace" at bounding box center [298, 37] width 11 height 11
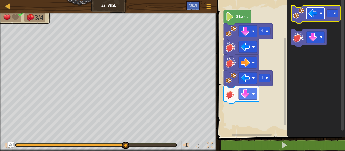
click at [316, 16] on image "Blockly Workspace" at bounding box center [312, 13] width 9 height 9
click at [301, 16] on image "Blockly Workspace" at bounding box center [298, 13] width 11 height 11
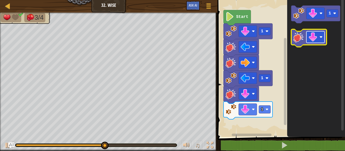
click at [314, 42] on rect "Blockly Workspace" at bounding box center [315, 37] width 18 height 12
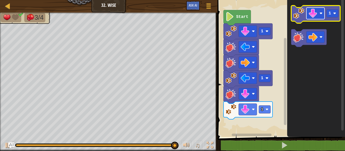
click at [316, 16] on image "Blockly Workspace" at bounding box center [312, 13] width 9 height 9
click at [330, 14] on text "1" at bounding box center [330, 13] width 3 height 5
click at [302, 17] on image "Blockly Workspace" at bounding box center [298, 13] width 11 height 11
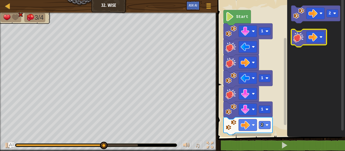
click at [295, 42] on image "Blockly Workspace" at bounding box center [298, 37] width 11 height 11
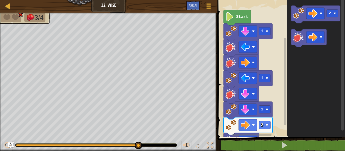
click at [242, 19] on text "Start" at bounding box center [242, 17] width 12 height 5
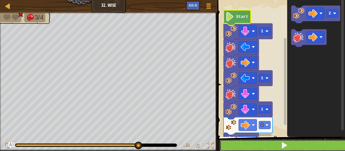
click at [256, 143] on button at bounding box center [284, 146] width 129 height 12
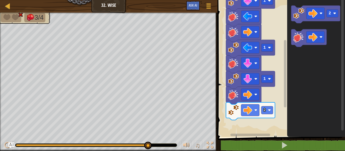
click at [297, 93] on icon "2" at bounding box center [316, 67] width 58 height 140
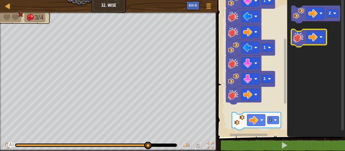
click at [299, 45] on icon "Blockly Workspace" at bounding box center [308, 38] width 35 height 18
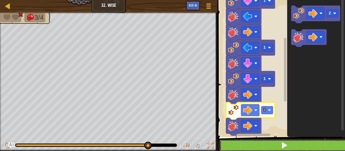
click at [264, 140] on button at bounding box center [284, 146] width 129 height 12
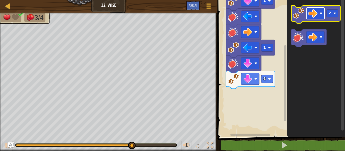
click at [314, 15] on image "Blockly Workspace" at bounding box center [312, 13] width 9 height 9
click at [331, 17] on rect "Blockly Workspace" at bounding box center [332, 14] width 12 height 8
click at [305, 16] on icon "Blockly Workspace" at bounding box center [315, 15] width 49 height 18
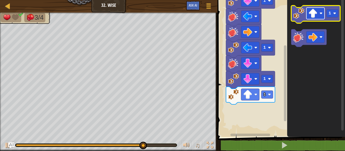
click at [316, 15] on image "Blockly Workspace" at bounding box center [312, 13] width 9 height 9
click at [334, 16] on rect "Blockly Workspace" at bounding box center [332, 14] width 12 height 8
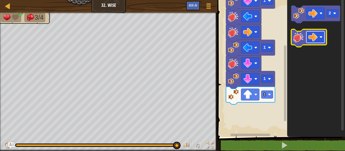
click at [313, 35] on image "Blockly Workspace" at bounding box center [312, 37] width 9 height 9
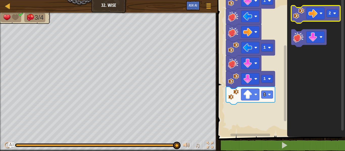
click at [300, 17] on image "Blockly Workspace" at bounding box center [298, 13] width 11 height 11
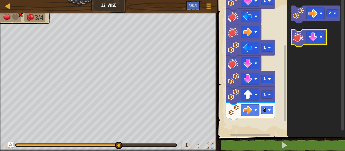
click at [302, 39] on image "Blockly Workspace" at bounding box center [298, 37] width 11 height 11
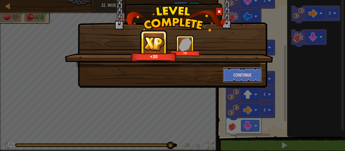
click at [255, 72] on button "Continue" at bounding box center [242, 74] width 39 height 15
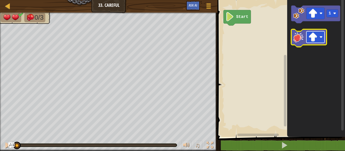
click at [308, 39] on rect "Blockly Workspace" at bounding box center [315, 37] width 18 height 12
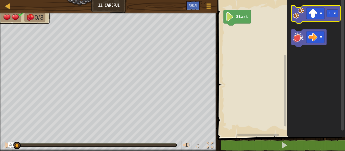
click at [302, 19] on icon "Blockly Workspace" at bounding box center [315, 15] width 49 height 18
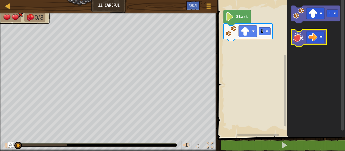
click at [303, 37] on image "Blockly Workspace" at bounding box center [298, 37] width 11 height 11
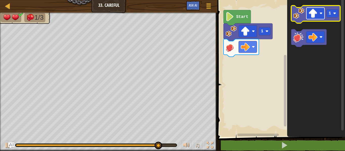
click at [312, 14] on image "Blockly Workspace" at bounding box center [312, 13] width 9 height 9
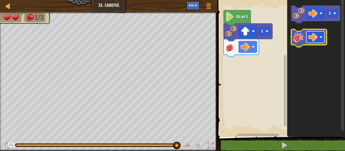
click at [311, 35] on image "Blockly Workspace" at bounding box center [312, 37] width 9 height 9
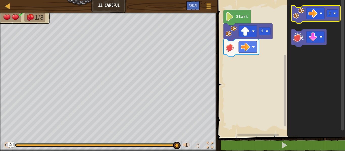
click at [301, 18] on image "Blockly Workspace" at bounding box center [298, 13] width 11 height 11
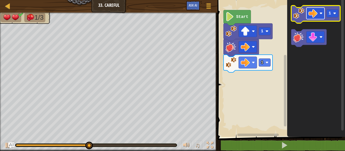
click at [315, 17] on image "Blockly Workspace" at bounding box center [312, 13] width 9 height 9
click at [302, 17] on image "Blockly Workspace" at bounding box center [298, 13] width 11 height 11
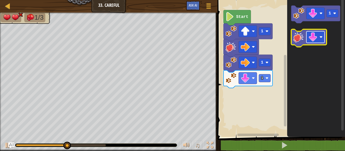
click at [308, 42] on rect "Blockly Workspace" at bounding box center [315, 37] width 18 height 12
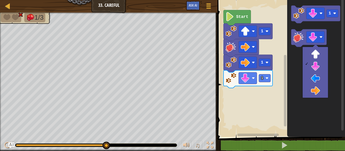
click at [306, 111] on icon "Blockly Workspace" at bounding box center [316, 67] width 58 height 140
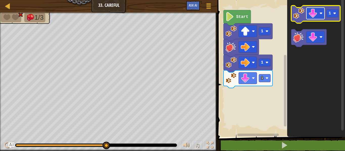
click at [316, 16] on image "Blockly Workspace" at bounding box center [312, 13] width 9 height 9
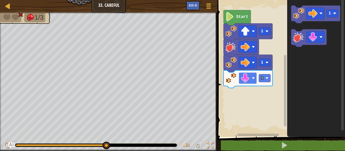
click at [242, 78] on image "Blockly Workspace" at bounding box center [245, 78] width 9 height 9
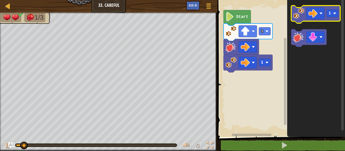
click at [302, 13] on image "Blockly Workspace" at bounding box center [298, 13] width 11 height 11
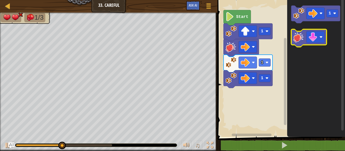
click at [298, 33] on image "Blockly Workspace" at bounding box center [298, 37] width 11 height 11
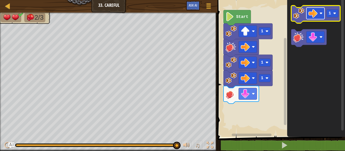
click at [311, 14] on image "Blockly Workspace" at bounding box center [312, 13] width 9 height 9
click at [329, 15] on text "1" at bounding box center [330, 13] width 3 height 5
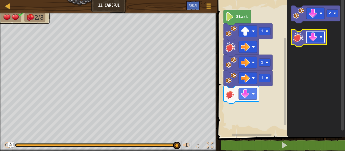
click at [320, 36] on image "Blockly Workspace" at bounding box center [320, 37] width 3 height 3
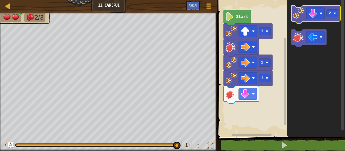
click at [296, 18] on image "Blockly Workspace" at bounding box center [298, 13] width 11 height 11
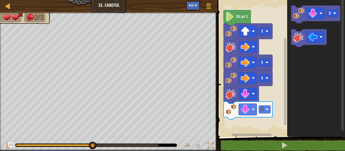
click at [299, 38] on image "Blockly Workspace" at bounding box center [298, 37] width 11 height 11
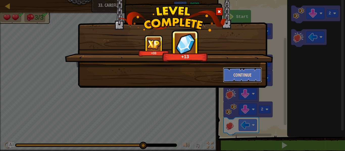
click at [253, 68] on button "Continue" at bounding box center [242, 74] width 39 height 15
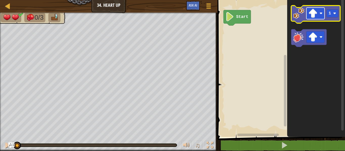
click at [313, 13] on image "Blockly Workspace" at bounding box center [312, 13] width 9 height 9
click at [300, 16] on image "Blockly Workspace" at bounding box center [298, 13] width 11 height 11
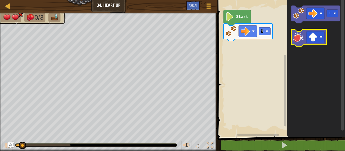
click at [300, 30] on rect "Blockly Workspace" at bounding box center [308, 38] width 35 height 18
click at [319, 39] on rect "Blockly Workspace" at bounding box center [315, 37] width 18 height 12
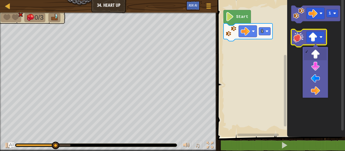
click at [305, 38] on icon "Blockly Workspace" at bounding box center [308, 38] width 35 height 18
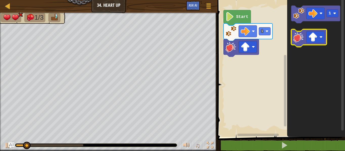
click at [297, 40] on image "Blockly Workspace" at bounding box center [298, 37] width 11 height 11
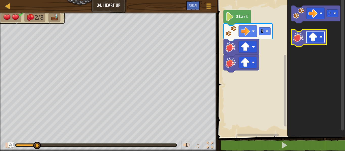
click at [321, 37] on image "Blockly Workspace" at bounding box center [320, 37] width 3 height 3
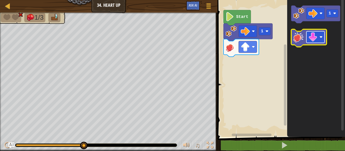
click at [314, 36] on image "Blockly Workspace" at bounding box center [312, 37] width 9 height 9
click at [286, 32] on rect "Blockly Workspace" at bounding box center [285, 66] width 4 height 136
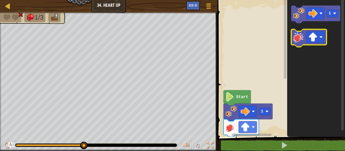
click at [296, 39] on image "Blockly Workspace" at bounding box center [298, 37] width 11 height 11
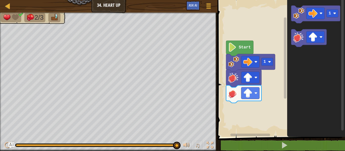
click at [242, 48] on text "Start" at bounding box center [245, 47] width 12 height 5
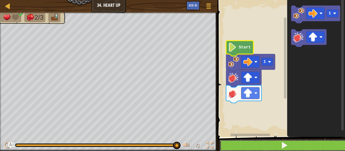
click at [253, 148] on button at bounding box center [284, 146] width 129 height 12
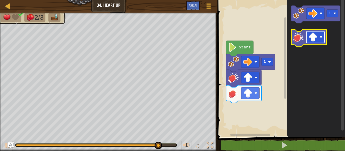
click at [310, 42] on rect "Blockly Workspace" at bounding box center [315, 37] width 18 height 12
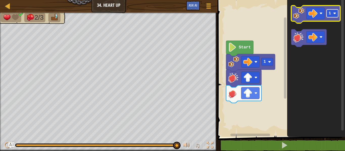
click at [330, 13] on text "1" at bounding box center [330, 13] width 3 height 5
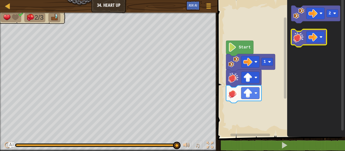
click at [303, 37] on image "Blockly Workspace" at bounding box center [298, 37] width 11 height 11
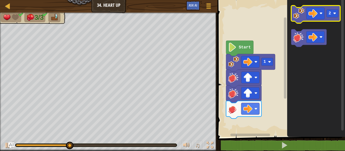
click at [297, 15] on image "Blockly Workspace" at bounding box center [298, 13] width 11 height 11
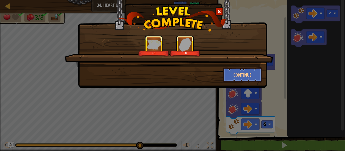
click at [170, 100] on div "+0 +0 Continue" at bounding box center [172, 75] width 345 height 151
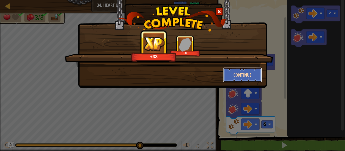
click at [234, 79] on button "Continue" at bounding box center [242, 74] width 39 height 15
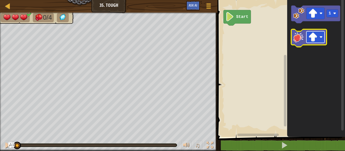
click at [311, 34] on image "Blockly Workspace" at bounding box center [312, 37] width 9 height 9
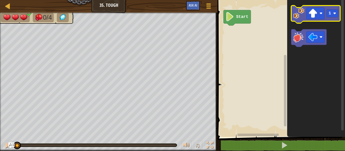
click at [300, 18] on image "Blockly Workspace" at bounding box center [298, 13] width 11 height 11
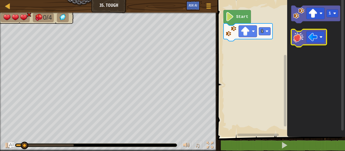
click at [304, 35] on image "Blockly Workspace" at bounding box center [298, 37] width 11 height 11
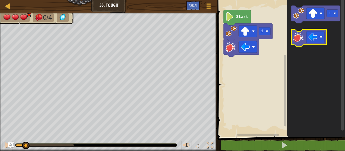
click at [304, 35] on image "Blockly Workspace" at bounding box center [298, 37] width 11 height 11
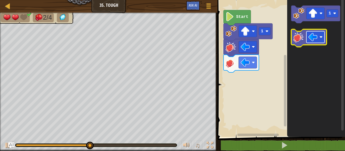
click at [313, 39] on image "Blockly Workspace" at bounding box center [312, 37] width 9 height 9
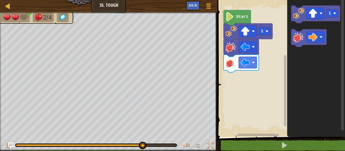
click at [239, 56] on icon "Blockly Workspace" at bounding box center [240, 64] width 35 height 18
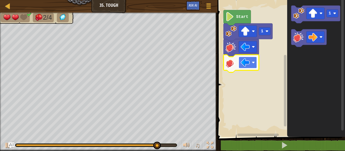
click at [244, 61] on image "Blockly Workspace" at bounding box center [245, 62] width 9 height 9
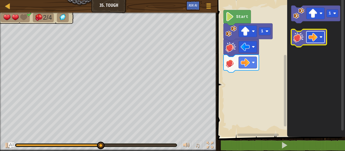
click at [312, 38] on image "Blockly Workspace" at bounding box center [312, 37] width 9 height 9
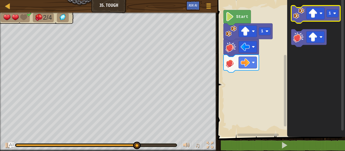
click at [309, 20] on icon "Blockly Workspace" at bounding box center [315, 15] width 49 height 18
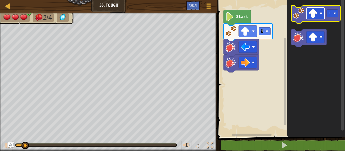
click at [315, 17] on image "Blockly Workspace" at bounding box center [312, 13] width 9 height 9
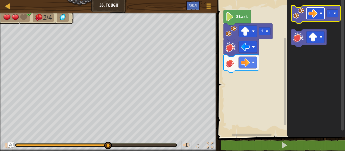
click at [318, 11] on rect "Blockly Workspace" at bounding box center [315, 14] width 18 height 12
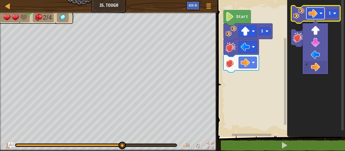
click at [317, 10] on image "Blockly Workspace" at bounding box center [312, 13] width 9 height 9
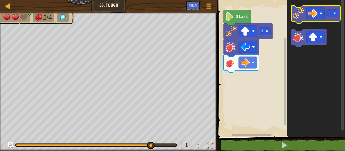
click at [299, 13] on image "Blockly Workspace" at bounding box center [298, 13] width 11 height 11
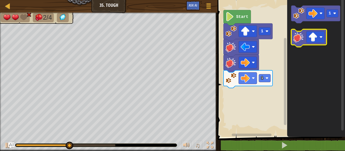
click at [300, 37] on image "Blockly Workspace" at bounding box center [298, 37] width 11 height 11
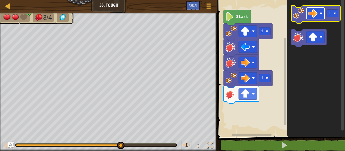
click at [316, 12] on image "Blockly Workspace" at bounding box center [312, 13] width 9 height 9
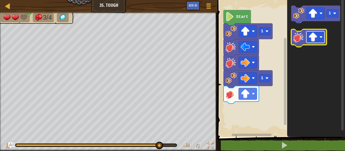
click at [316, 40] on image "Blockly Workspace" at bounding box center [312, 37] width 9 height 9
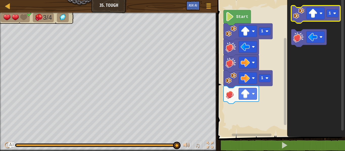
click at [301, 17] on image "Blockly Workspace" at bounding box center [298, 13] width 11 height 11
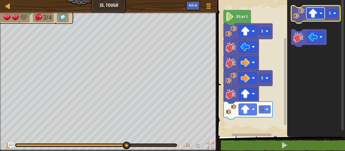
click at [316, 14] on image "Blockly Workspace" at bounding box center [312, 13] width 9 height 9
click at [298, 15] on image "Blockly Workspace" at bounding box center [298, 13] width 11 height 11
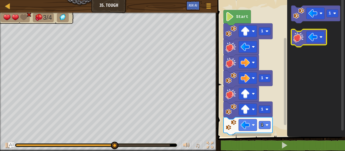
click at [300, 36] on image "Blockly Workspace" at bounding box center [298, 37] width 11 height 11
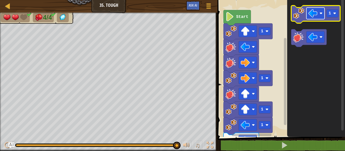
click at [317, 12] on image "Blockly Workspace" at bounding box center [312, 13] width 9 height 9
click at [294, 15] on image "Blockly Workspace" at bounding box center [298, 13] width 11 height 11
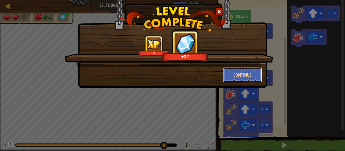
click at [258, 74] on button "Continue" at bounding box center [242, 74] width 39 height 15
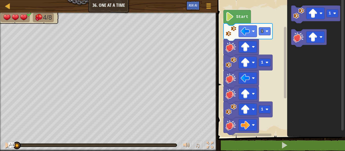
click at [235, 17] on icon "Blockly Workspace" at bounding box center [236, 17] width 27 height 15
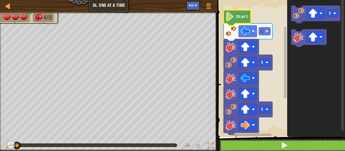
click at [270, 148] on button at bounding box center [284, 146] width 129 height 12
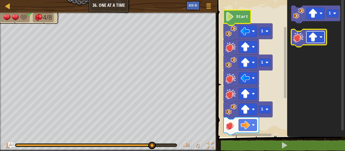
click at [316, 38] on image "Blockly Workspace" at bounding box center [312, 37] width 9 height 9
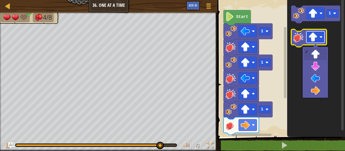
click at [316, 37] on image "Blockly Workspace" at bounding box center [312, 37] width 9 height 9
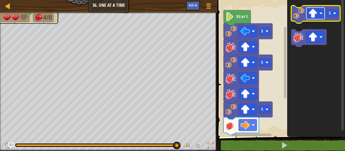
click at [313, 14] on image "Blockly Workspace" at bounding box center [312, 13] width 9 height 9
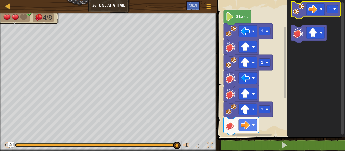
click at [302, 14] on image "Blockly Workspace" at bounding box center [298, 9] width 11 height 11
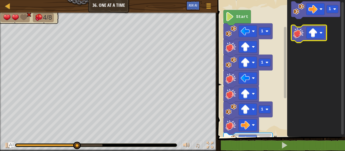
click at [299, 30] on image "Blockly Workspace" at bounding box center [298, 32] width 11 height 11
click at [314, 35] on image "Blockly Workspace" at bounding box center [312, 32] width 9 height 9
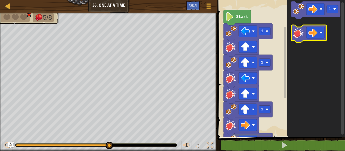
click at [299, 34] on image "Blockly Workspace" at bounding box center [298, 32] width 11 height 11
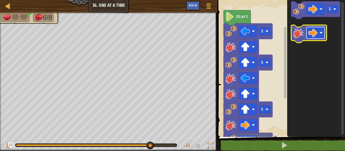
click at [320, 37] on rect "Blockly Workspace" at bounding box center [315, 33] width 18 height 12
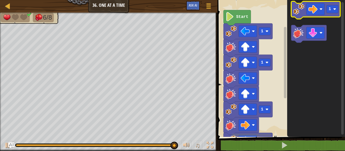
click at [300, 9] on image "Blockly Workspace" at bounding box center [298, 9] width 11 height 11
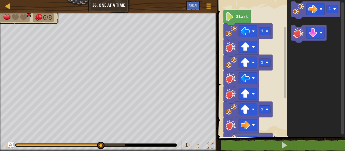
click at [300, 27] on rect "Blockly Workspace" at bounding box center [308, 34] width 35 height 18
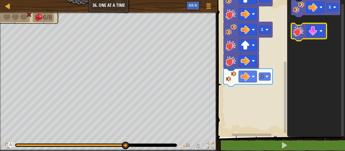
click at [300, 31] on image "Blockly Workspace" at bounding box center [298, 31] width 11 height 11
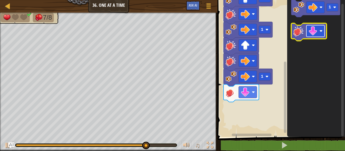
click at [318, 29] on rect "Blockly Workspace" at bounding box center [315, 31] width 18 height 12
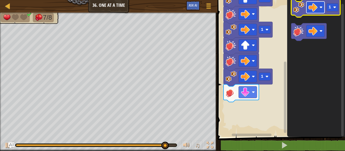
click at [311, 8] on image "Blockly Workspace" at bounding box center [312, 7] width 9 height 9
click at [298, 12] on image "Blockly Workspace" at bounding box center [298, 7] width 11 height 11
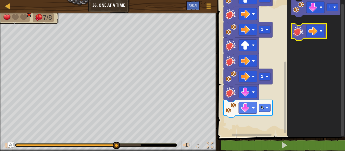
click at [300, 31] on image "Blockly Workspace" at bounding box center [298, 31] width 11 height 11
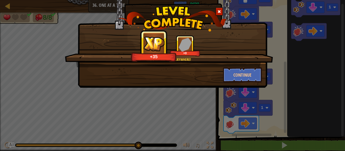
click at [221, 76] on div "Continue" at bounding box center [242, 74] width 47 height 15
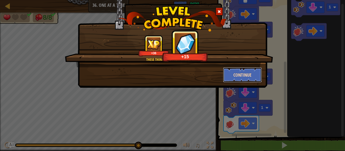
click at [227, 77] on button "Continue" at bounding box center [242, 74] width 39 height 15
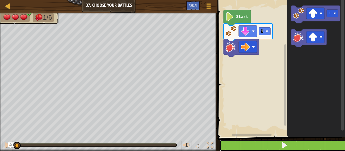
click at [265, 146] on button at bounding box center [284, 146] width 129 height 12
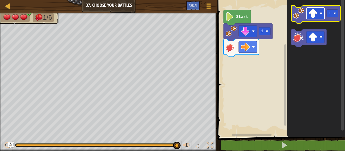
click at [318, 14] on rect "Blockly Workspace" at bounding box center [315, 14] width 18 height 12
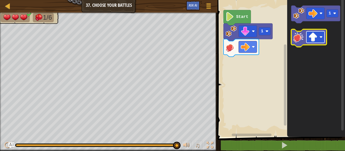
click at [309, 39] on image "Blockly Workspace" at bounding box center [312, 37] width 9 height 9
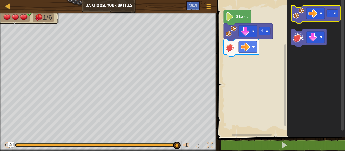
click at [298, 17] on image "Blockly Workspace" at bounding box center [298, 13] width 11 height 11
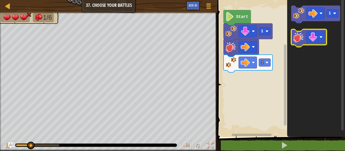
click at [300, 36] on image "Blockly Workspace" at bounding box center [298, 37] width 11 height 11
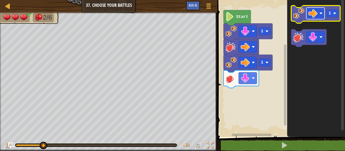
click at [321, 13] on image "Blockly Workspace" at bounding box center [320, 13] width 3 height 3
click at [295, 17] on image "Blockly Workspace" at bounding box center [298, 13] width 11 height 11
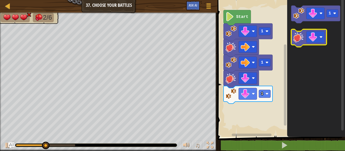
click at [300, 35] on image "Blockly Workspace" at bounding box center [298, 37] width 11 height 11
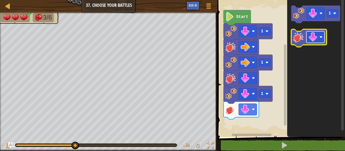
click at [312, 38] on image "Blockly Workspace" at bounding box center [312, 37] width 9 height 9
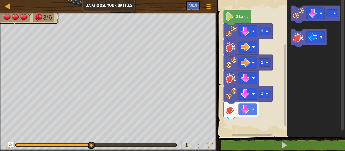
click at [295, 22] on rect "Blockly Workspace" at bounding box center [315, 15] width 49 height 18
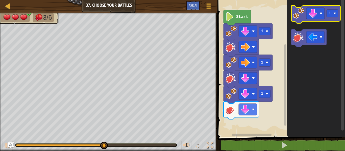
click at [297, 15] on image "Blockly Workspace" at bounding box center [298, 13] width 11 height 11
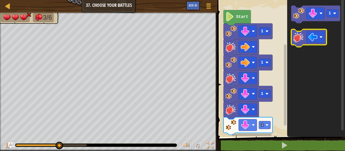
click at [301, 36] on image "Blockly Workspace" at bounding box center [298, 37] width 11 height 11
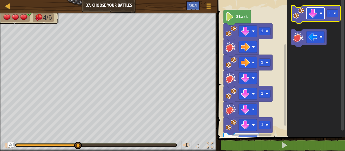
click at [315, 14] on image "Blockly Workspace" at bounding box center [312, 13] width 9 height 9
click at [301, 16] on image "Blockly Workspace" at bounding box center [298, 13] width 11 height 11
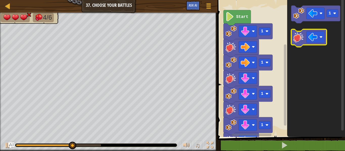
click at [300, 30] on rect "Blockly Workspace" at bounding box center [308, 38] width 35 height 18
click at [301, 37] on image "Blockly Workspace" at bounding box center [298, 37] width 11 height 11
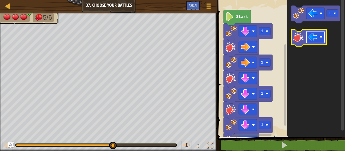
click at [311, 36] on image "Blockly Workspace" at bounding box center [312, 37] width 9 height 9
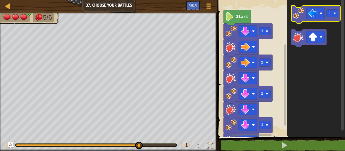
click at [300, 16] on image "Blockly Workspace" at bounding box center [298, 13] width 11 height 11
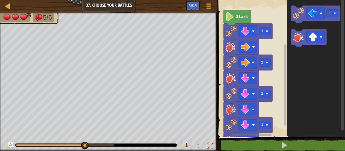
click at [303, 33] on image "Blockly Workspace" at bounding box center [298, 37] width 11 height 11
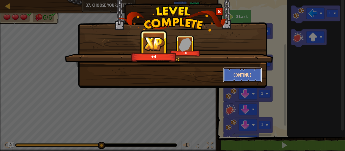
click at [256, 72] on button "Continue" at bounding box center [242, 74] width 39 height 15
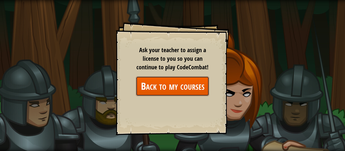
click at [161, 89] on link "Back to my courses" at bounding box center [172, 86] width 73 height 19
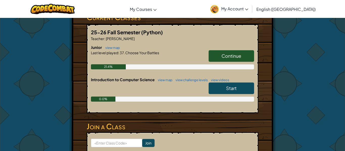
scroll to position [93, 0]
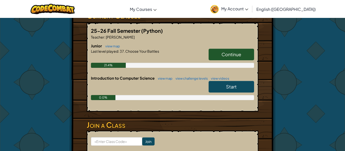
click at [92, 45] on span "Junior" at bounding box center [97, 45] width 12 height 5
click at [99, 47] on span "Junior" at bounding box center [97, 45] width 12 height 5
click at [110, 48] on link "view map" at bounding box center [111, 46] width 17 height 4
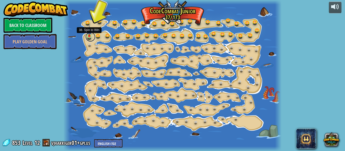
click at [89, 37] on link at bounding box center [90, 37] width 10 height 10
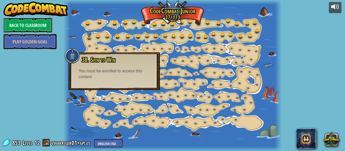
click at [42, 21] on link "Back to Classroom" at bounding box center [28, 25] width 49 height 15
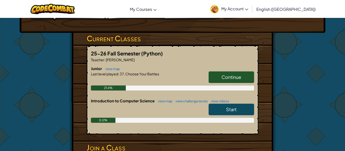
scroll to position [74, 0]
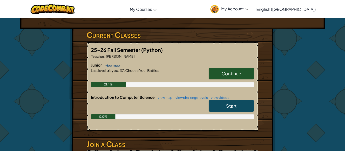
click at [111, 65] on link "view map" at bounding box center [111, 65] width 17 height 4
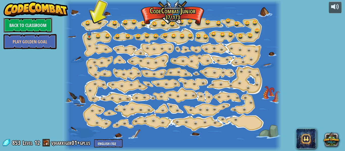
click at [33, 26] on link "Back to Classroom" at bounding box center [28, 25] width 49 height 15
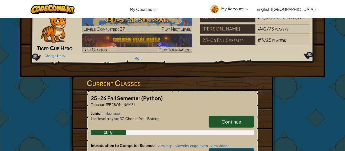
scroll to position [54, 0]
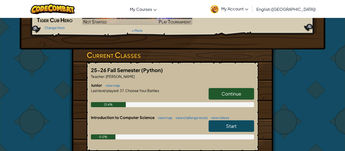
click at [243, 127] on link "Start" at bounding box center [231, 126] width 45 height 12
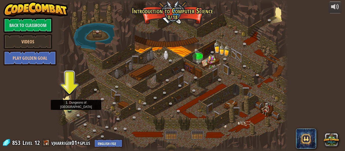
click at [70, 109] on img at bounding box center [69, 103] width 5 height 12
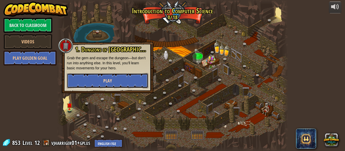
click at [106, 84] on span "Play" at bounding box center [107, 81] width 9 height 6
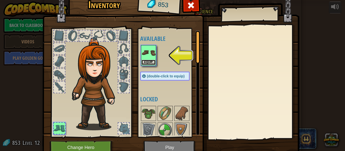
click at [143, 62] on button "Equip" at bounding box center [148, 62] width 14 height 5
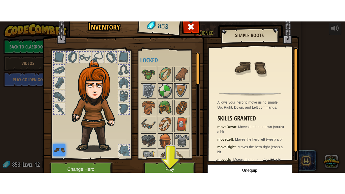
scroll to position [12, 0]
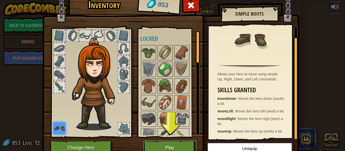
click at [155, 147] on button "Play" at bounding box center [169, 148] width 53 height 14
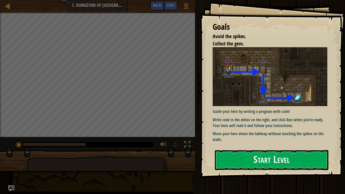
click at [155, 151] on div "Map Introduction to Computer Science 1. Dungeons of Kithgard Game Menu Done Hin…" at bounding box center [172, 97] width 345 height 194
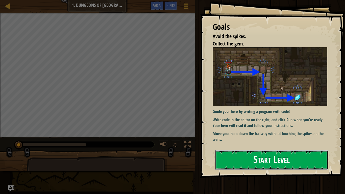
click at [250, 151] on button "Start Level" at bounding box center [271, 160] width 113 height 20
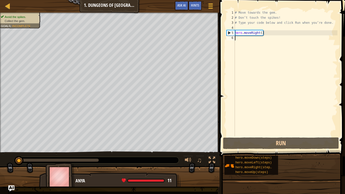
click at [65, 151] on img at bounding box center [59, 177] width 29 height 28
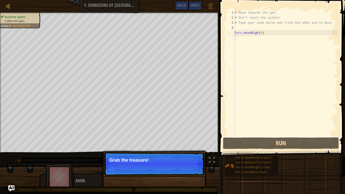
click at [72, 151] on div "Avoid the spikes. Collect the gem. Goals : Incomplete ♫ Anya 11 x: 7 y: 18 x: 1…" at bounding box center [172, 100] width 345 height 174
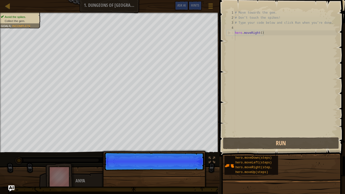
scroll to position [2, 0]
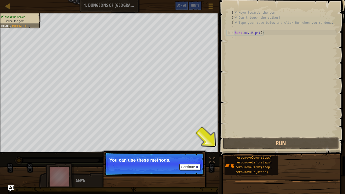
scroll to position [2, 0]
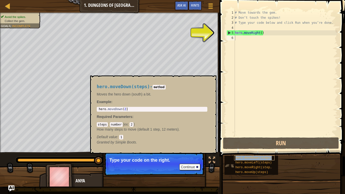
click at [248, 157] on span "hero.moveDown(steps)" at bounding box center [253, 158] width 36 height 4
click at [191, 164] on button "Continue" at bounding box center [189, 167] width 21 height 7
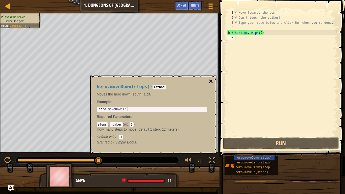
click at [212, 79] on button "×" at bounding box center [211, 81] width 4 height 7
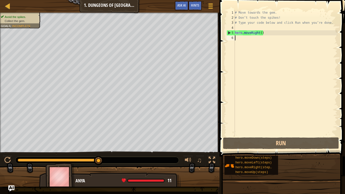
click at [264, 38] on div "# Move towards the gem. # Don’t touch the spikes! # Type your code below and cl…" at bounding box center [286, 78] width 104 height 136
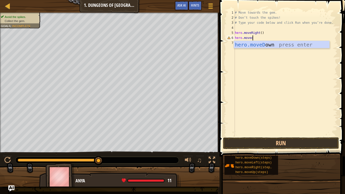
scroll to position [2, 2]
type textarea "hero.movedown"
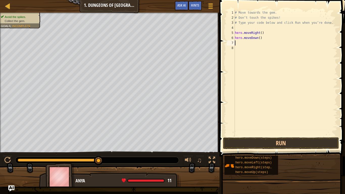
scroll to position [2, 0]
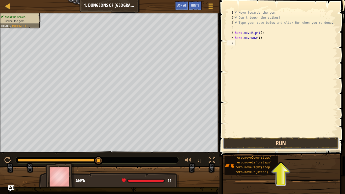
click at [256, 144] on button "Run" at bounding box center [281, 143] width 116 height 12
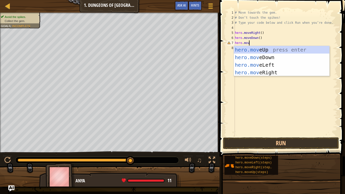
scroll to position [2, 2]
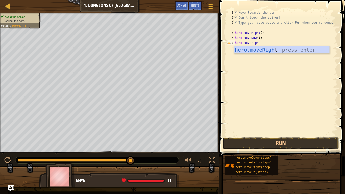
type textarea "hero.moveright"
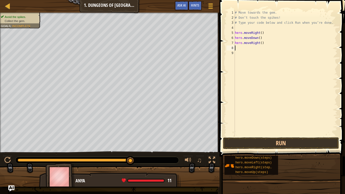
scroll to position [2, 0]
click at [280, 139] on button "Run" at bounding box center [281, 143] width 116 height 12
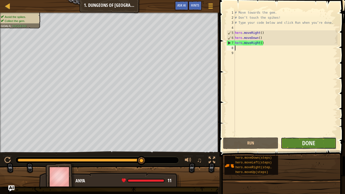
click at [300, 143] on button "Done" at bounding box center [308, 143] width 55 height 12
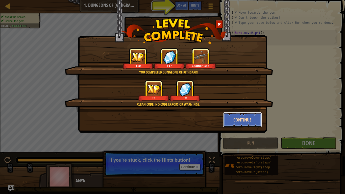
click at [253, 117] on button "Continue" at bounding box center [242, 119] width 39 height 15
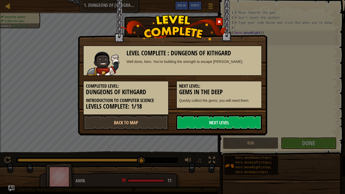
click at [208, 126] on link "Next Level" at bounding box center [219, 122] width 86 height 15
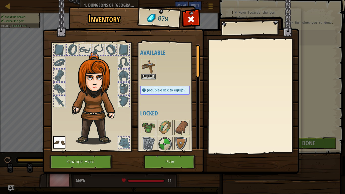
click at [100, 74] on img at bounding box center [97, 98] width 54 height 93
click at [102, 88] on img at bounding box center [97, 98] width 54 height 93
click at [104, 164] on button "Change Hero" at bounding box center [81, 162] width 64 height 14
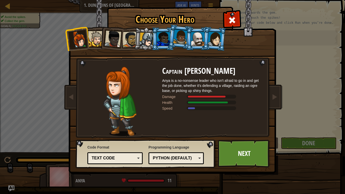
click at [198, 38] on div at bounding box center [197, 39] width 13 height 14
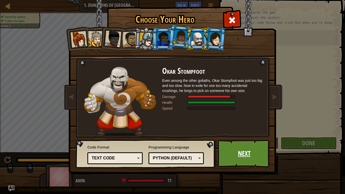
click at [251, 146] on link "Next" at bounding box center [244, 154] width 53 height 28
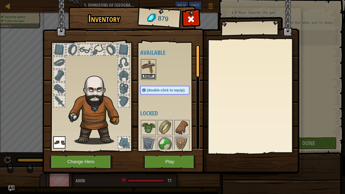
click at [149, 75] on button "Equip" at bounding box center [148, 76] width 14 height 5
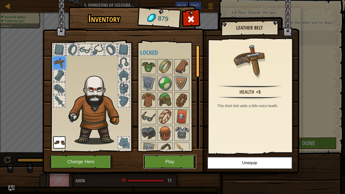
click at [182, 158] on button "Play" at bounding box center [169, 162] width 53 height 14
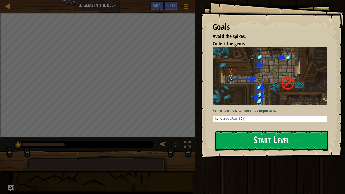
click at [231, 139] on button "Start Level" at bounding box center [271, 141] width 113 height 20
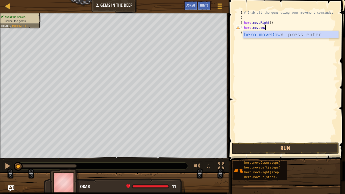
scroll to position [2, 3]
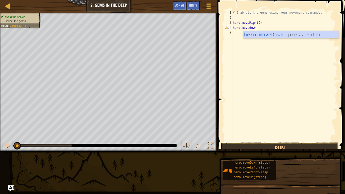
type textarea "hero.movedown"
